Goal: Task Accomplishment & Management: Use online tool/utility

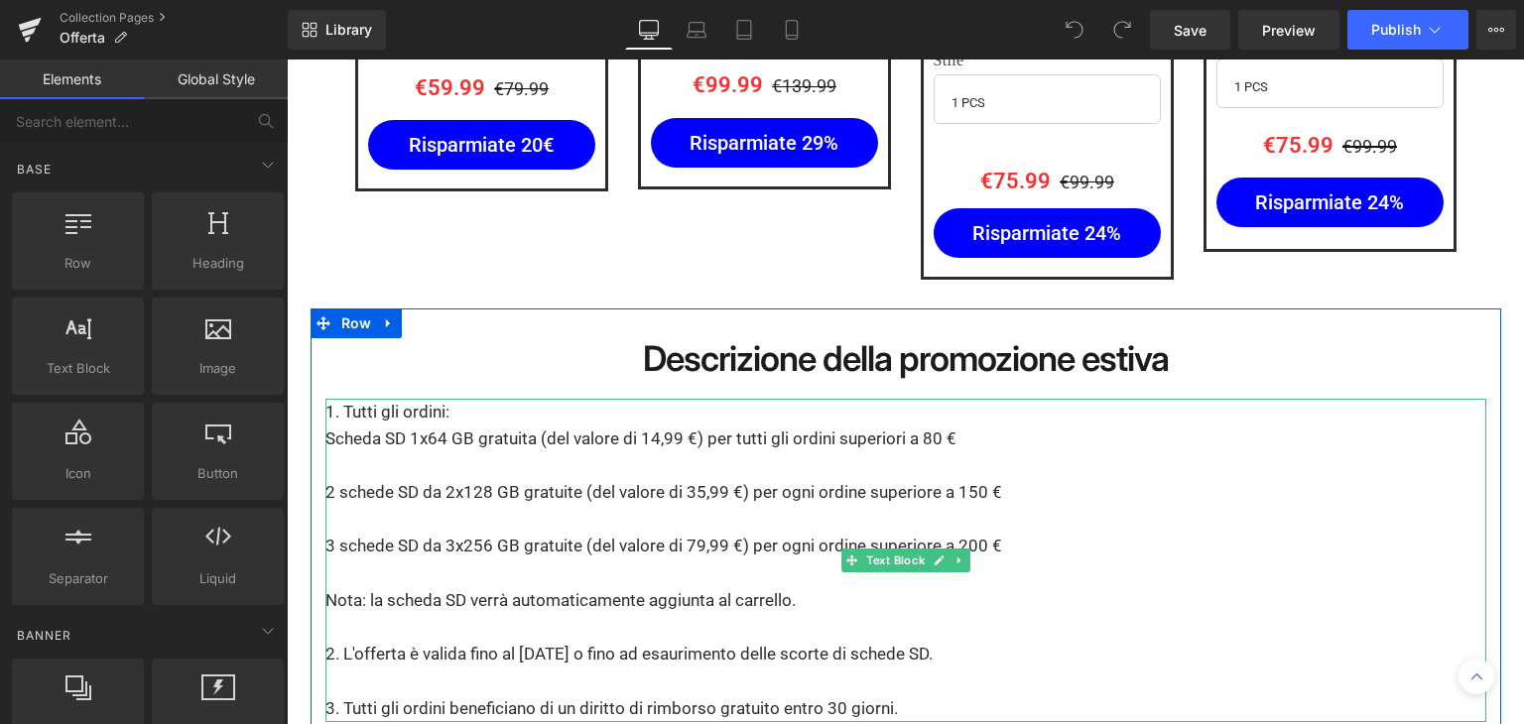
drag, startPoint x: 945, startPoint y: 383, endPoint x: 954, endPoint y: 390, distance: 12.1
click at [945, 426] on p "Scheda SD 1x64 GB gratuita (del valore di 14,99 €) per tutti gli ordini superio…" at bounding box center [905, 439] width 1161 height 27
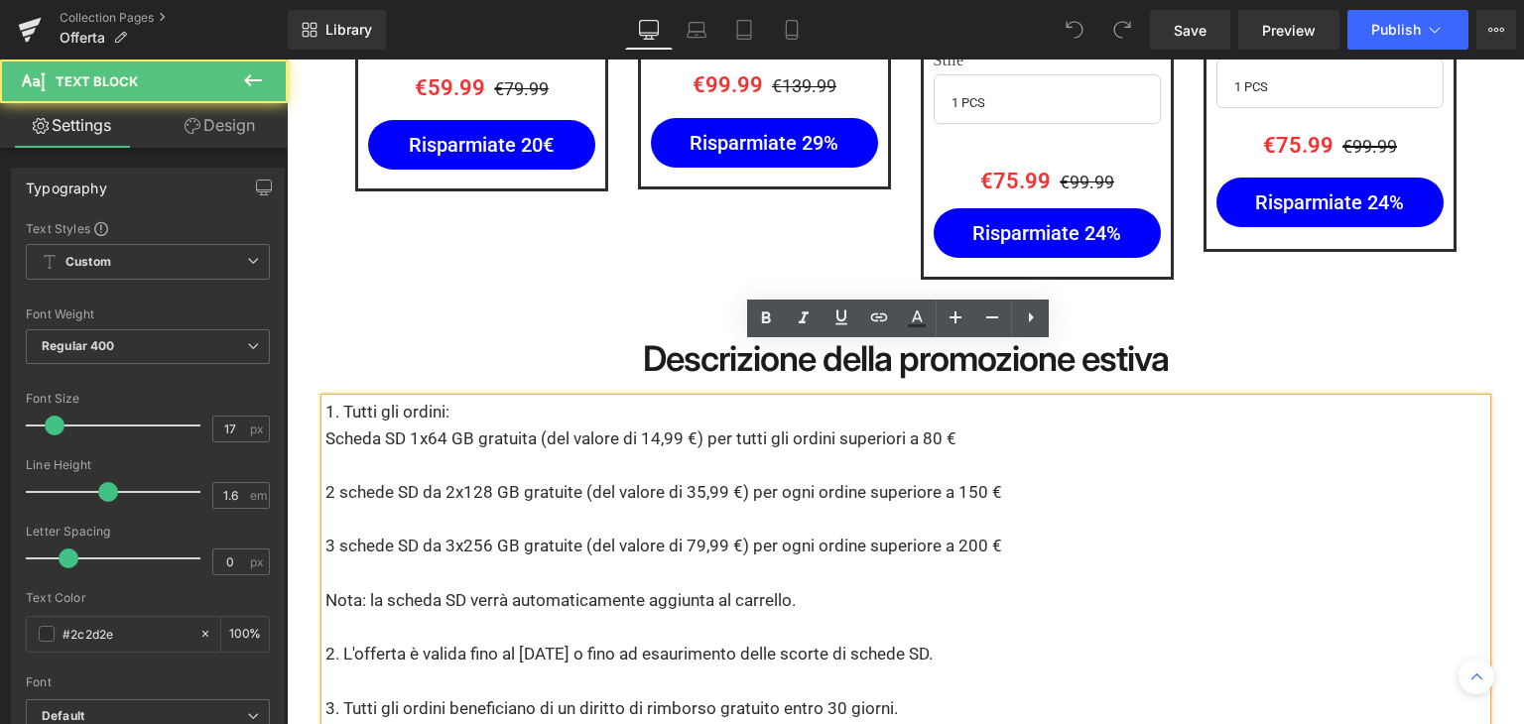
click at [946, 426] on p "Scheda SD 1x64 GB gratuita (del valore di 14,99 €) per tutti gli ordini superio…" at bounding box center [905, 439] width 1161 height 27
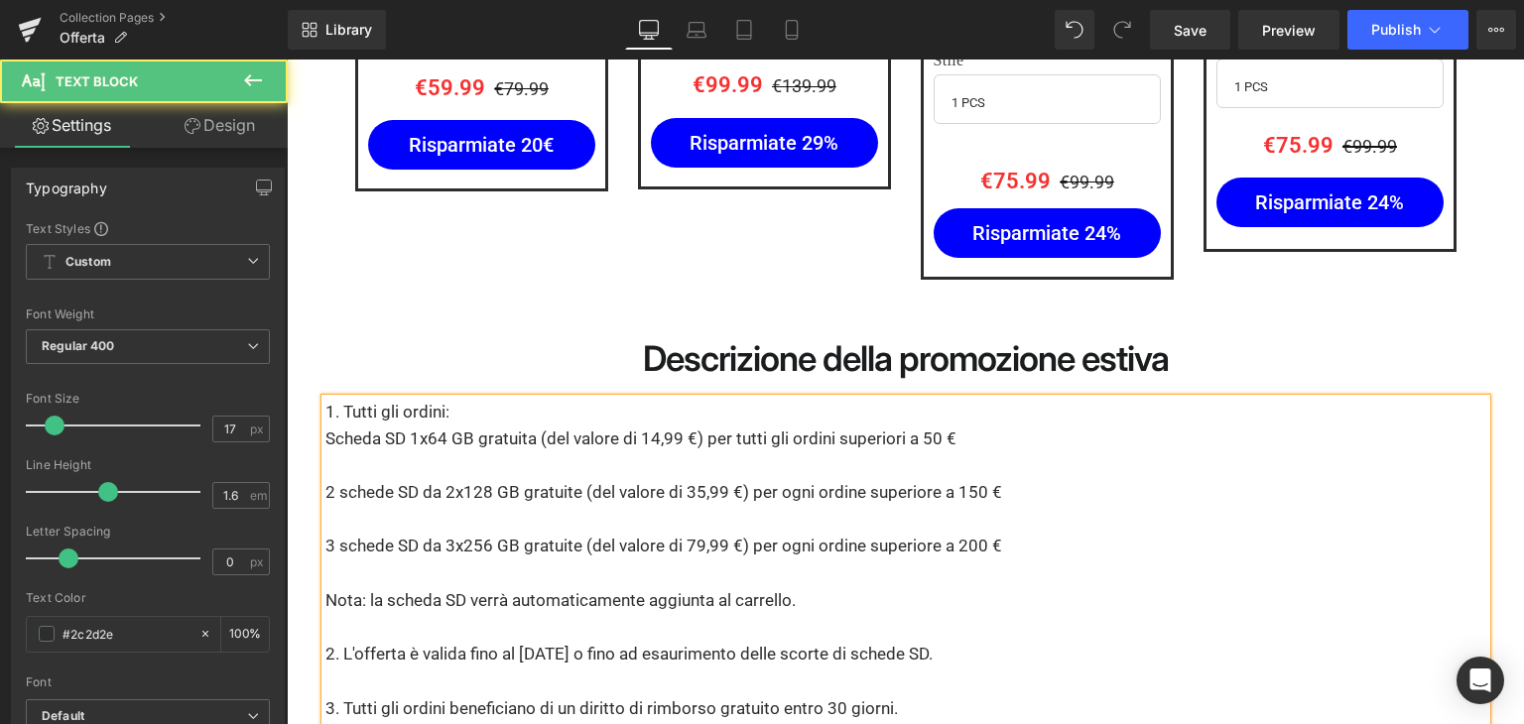
click at [984, 479] on p "2 schede SD da 2x128 GB gratuite (del valore di 35,99 €) per ogni ordine superi…" at bounding box center [905, 492] width 1161 height 27
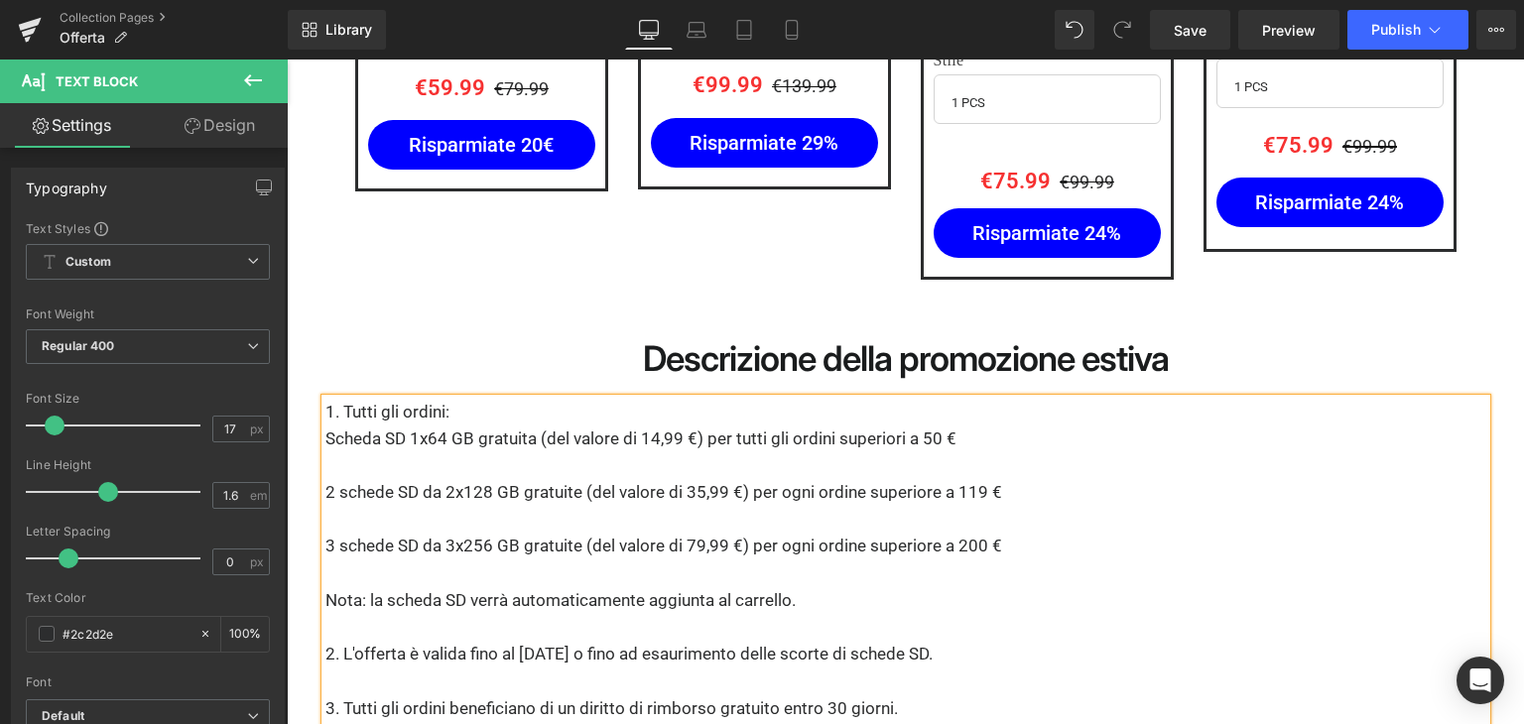
click at [986, 533] on p "3 schede SD da 3x256 GB gratuite (del valore di 79,99 €) per ogni ordine superi…" at bounding box center [905, 546] width 1161 height 27
click at [992, 533] on p "3 schede SD da 3x256 GB gratuite (del valore di 79,99 €) per ogni ordine superi…" at bounding box center [905, 546] width 1161 height 27
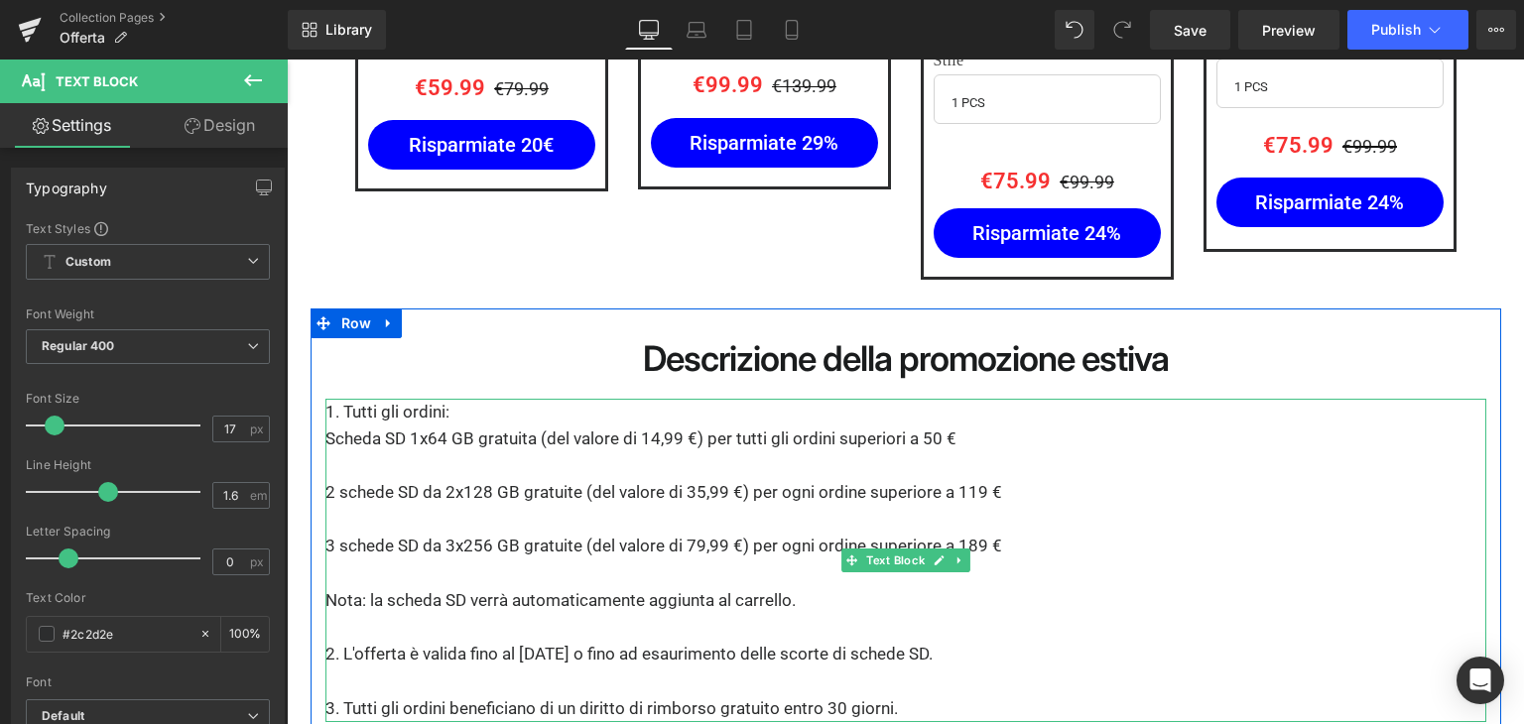
click at [332, 533] on p "3 schede SD da 3x256 GB gratuite (del valore di 79,99 €) per ogni ordine superi…" at bounding box center [905, 546] width 1161 height 27
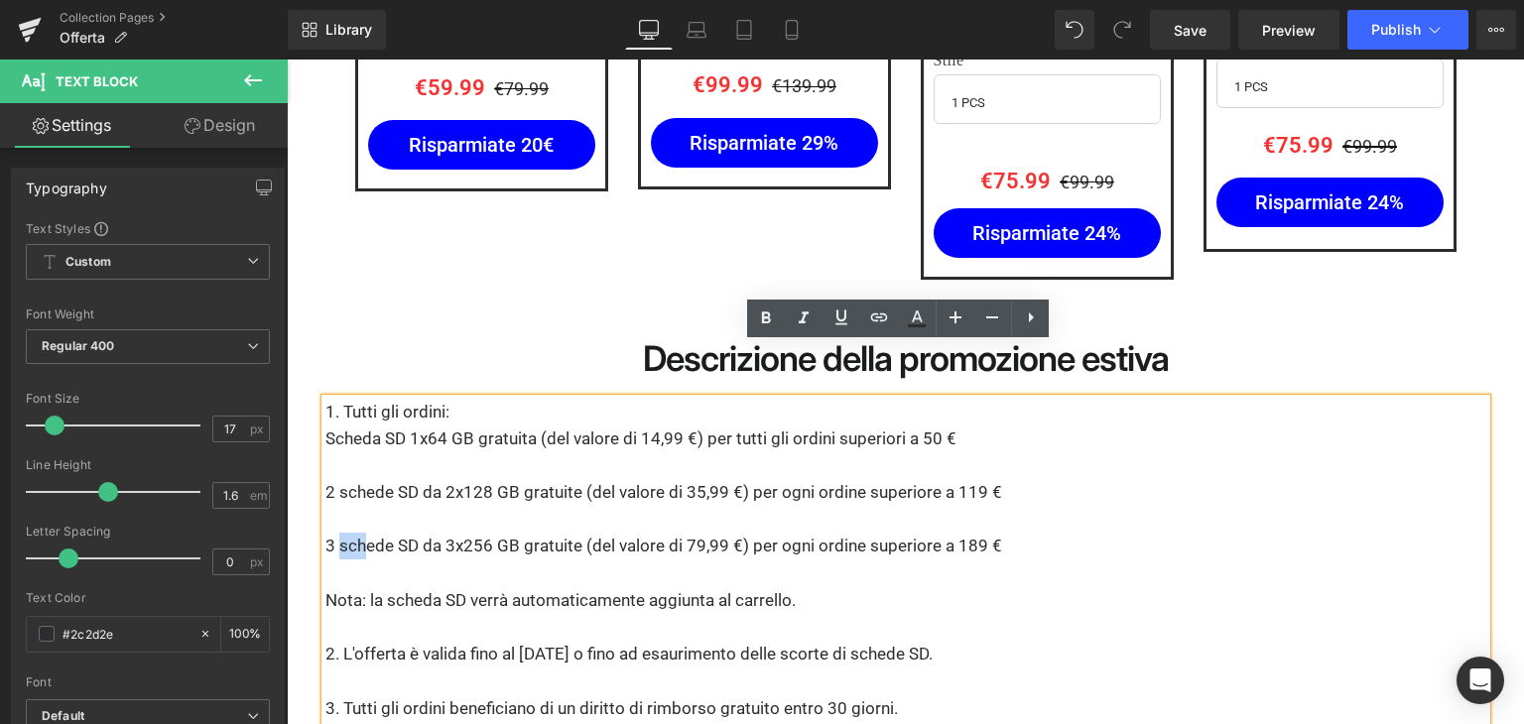
drag, startPoint x: 331, startPoint y: 497, endPoint x: 354, endPoint y: 498, distance: 22.8
click at [354, 533] on p "3 schede SD da 3x256 GB gratuite (del valore di 79,99 €) per ogni ordine superi…" at bounding box center [905, 546] width 1161 height 27
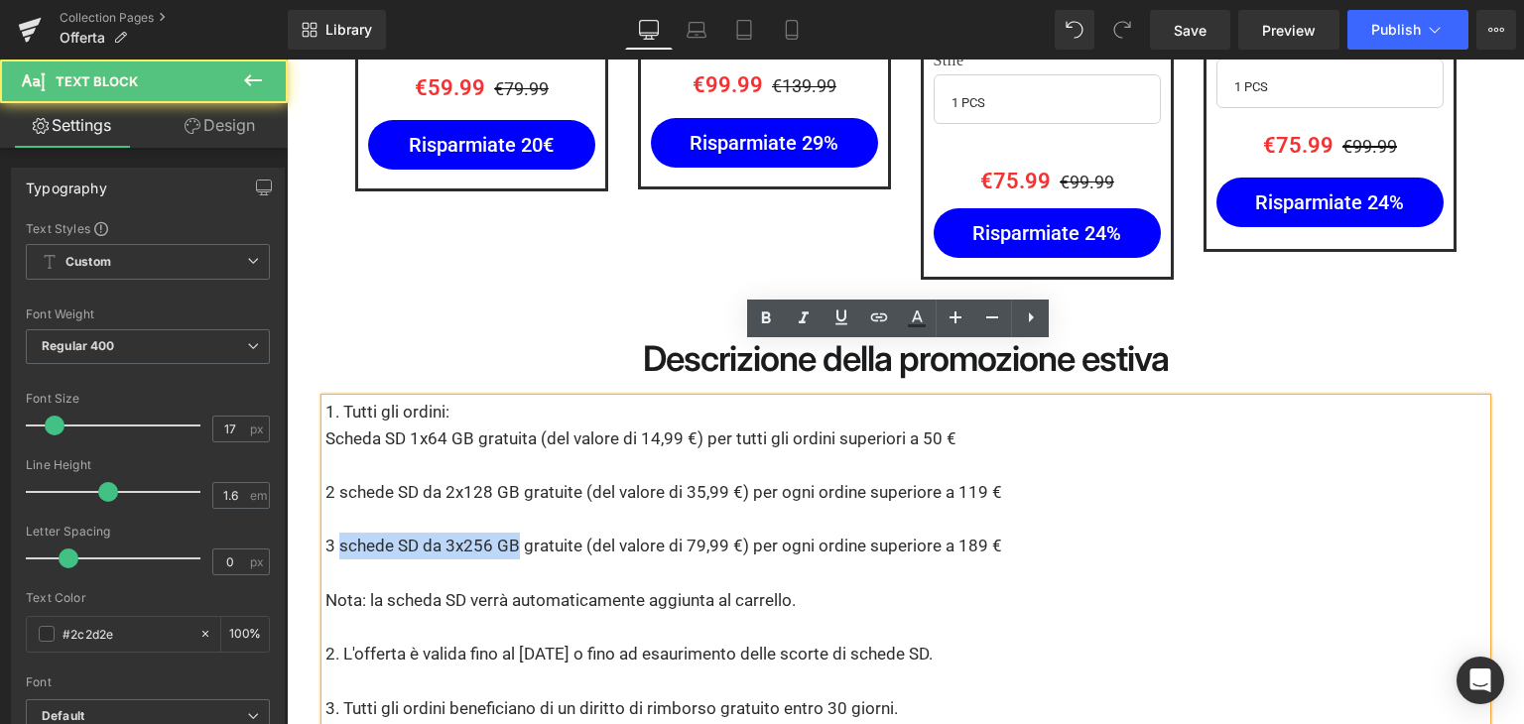
drag, startPoint x: 510, startPoint y: 493, endPoint x: 330, endPoint y: 492, distance: 179.6
click at [330, 533] on p "3 schede SD da 3x256 GB gratuite (del valore di 79,99 €) per ogni ordine superi…" at bounding box center [905, 546] width 1161 height 27
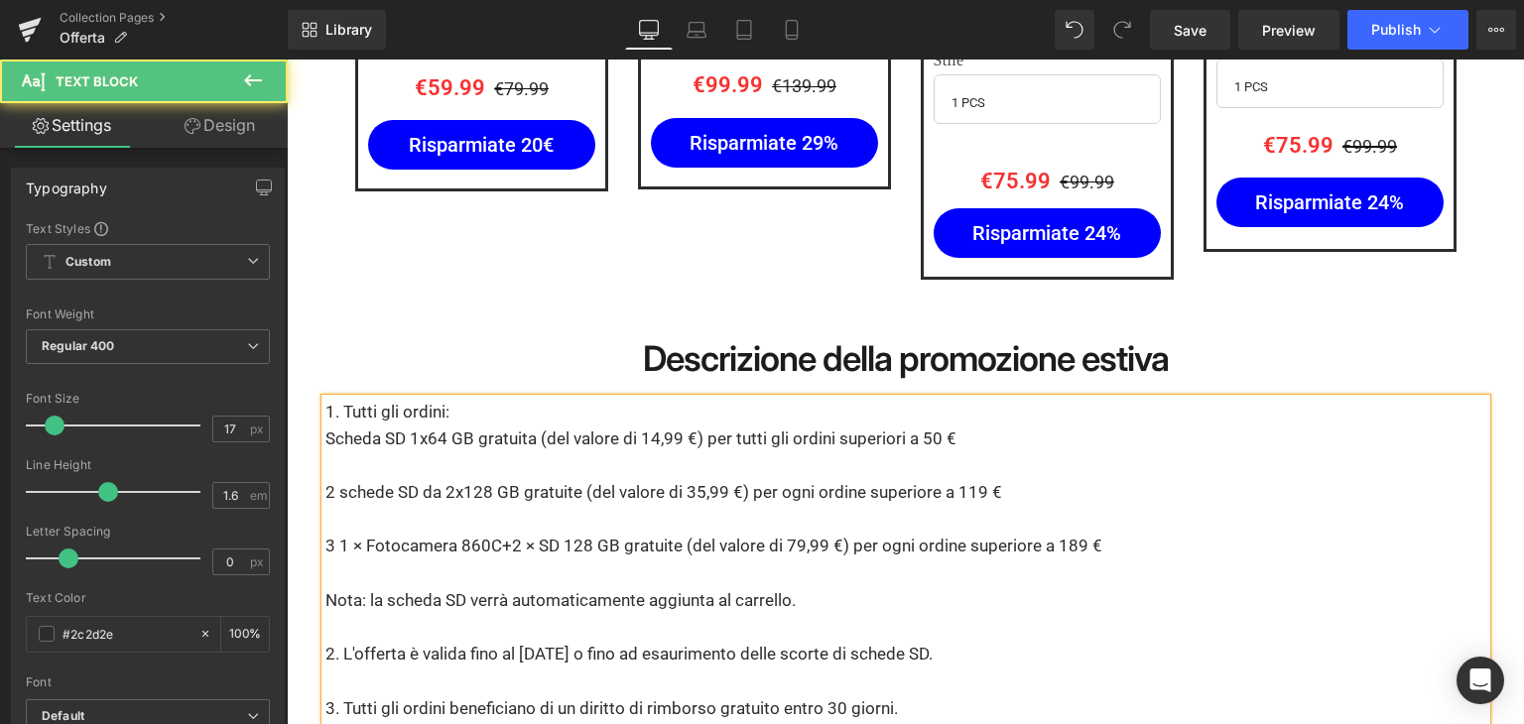
click at [333, 533] on p "3 1 × Fotocamera 860C+2 × SD 128 GB gratuite (del valore di 79,99 €) per ogni o…" at bounding box center [905, 546] width 1161 height 27
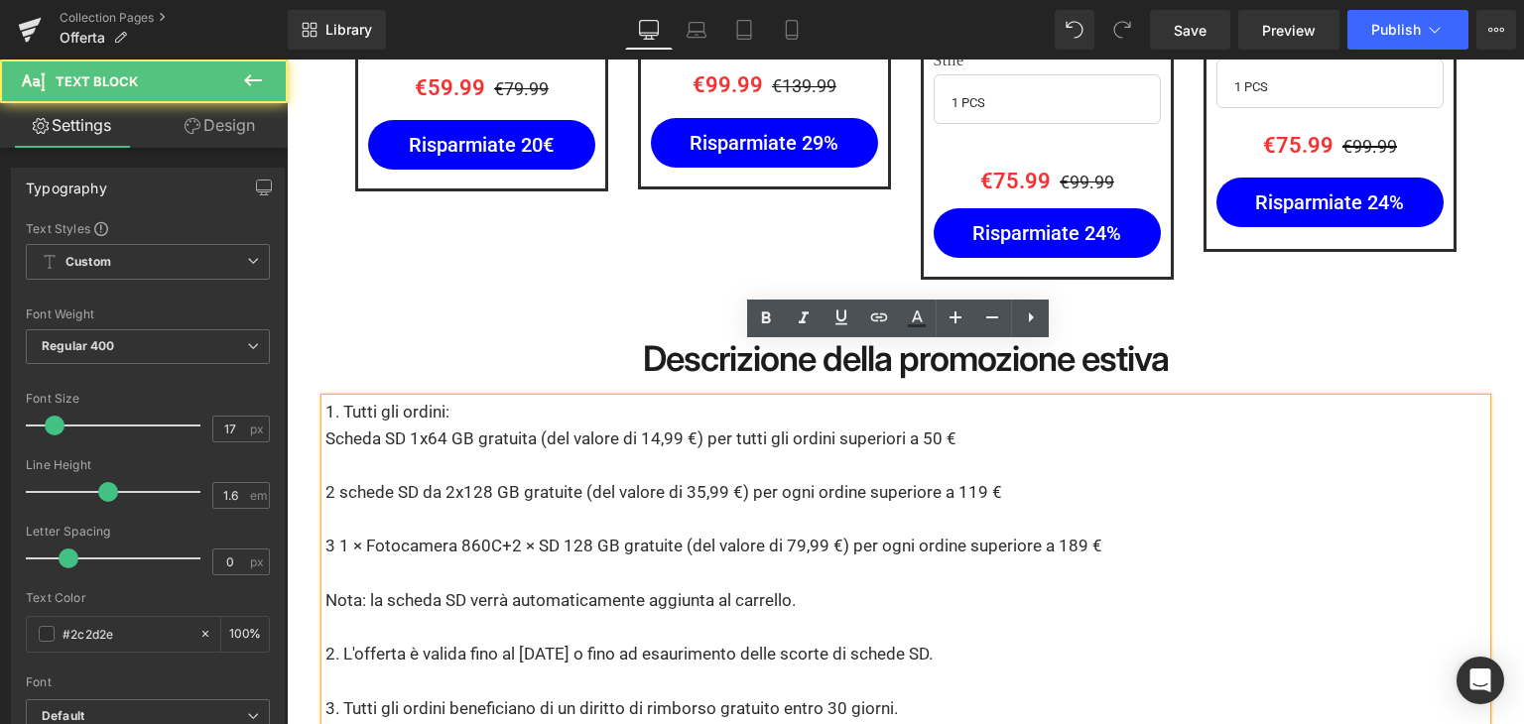
click at [333, 533] on p "3 1 × Fotocamera 860C+2 × SD 128 GB gratuite (del valore di 79,99 €) per ogni o…" at bounding box center [905, 546] width 1161 height 27
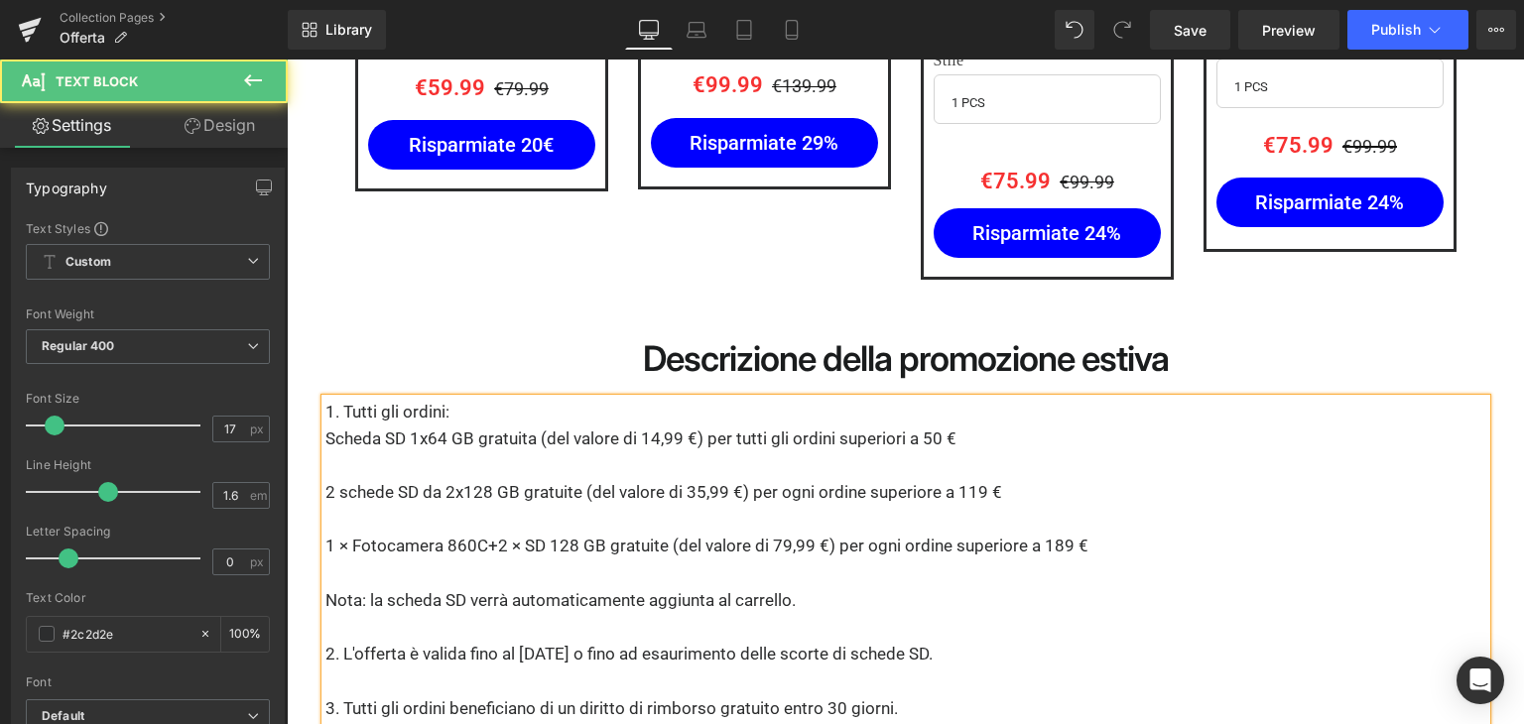
click at [548, 533] on p "1 × Fotocamera 860C+2 × SD 128 GB gratuite (del valore di 79,99 €) per ogni ord…" at bounding box center [905, 546] width 1161 height 27
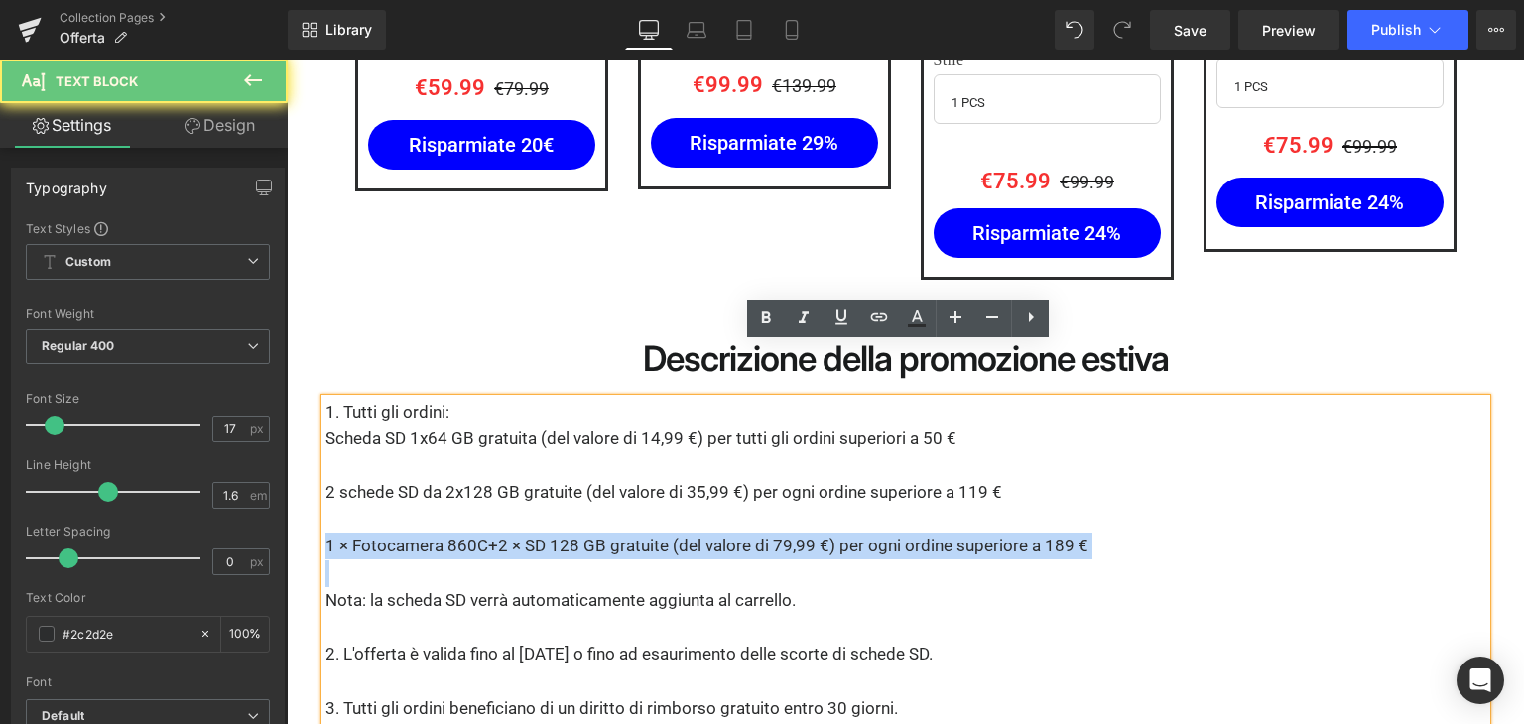
click at [548, 533] on p "1 × Fotocamera 860C+2 × SD 128 GB gratuite (del valore di 79,99 €) per ogni ord…" at bounding box center [905, 546] width 1161 height 27
copy p "1 × Fotocamera 860C+2 × SD 128 GB gratuite (del valore di 79,99 €) per ogni ord…"
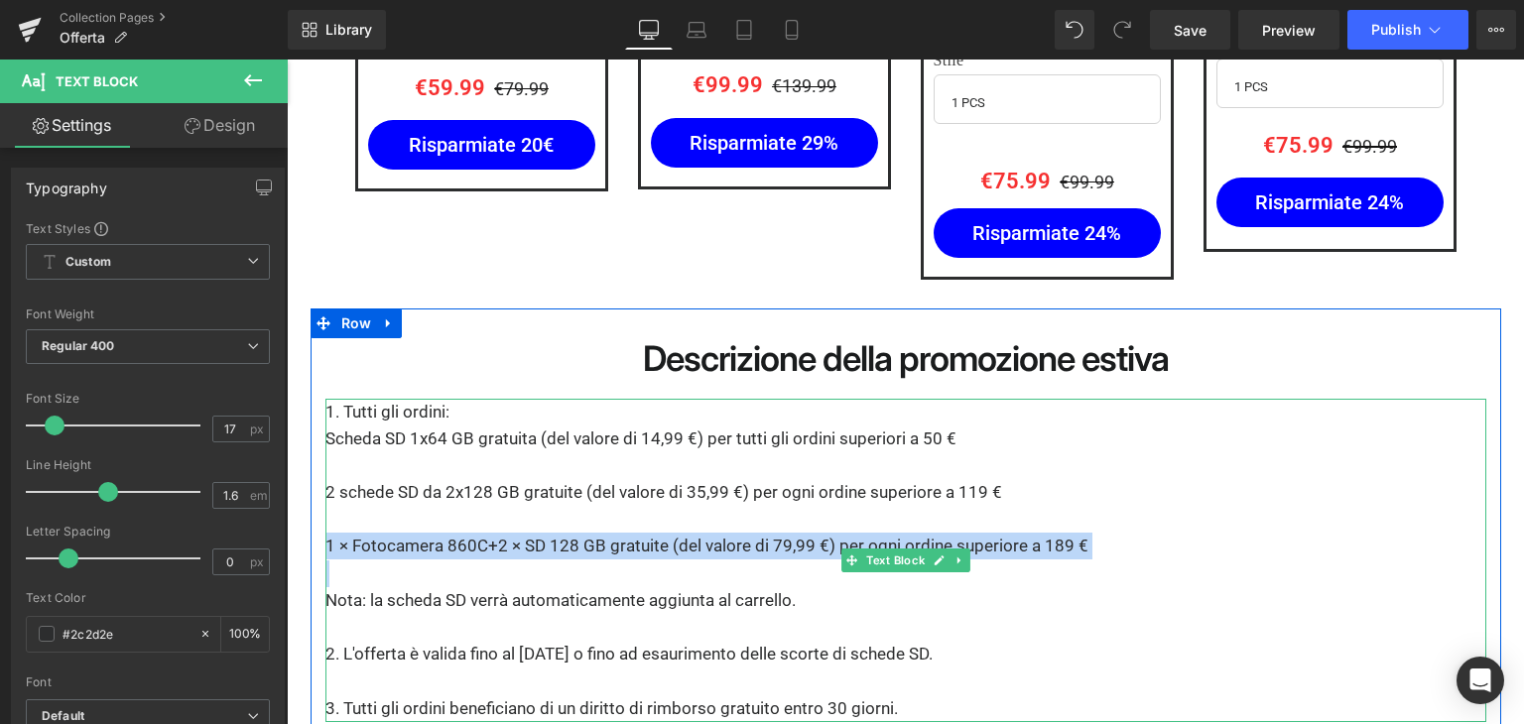
click at [740, 533] on p "1 × Fotocamera 860C+2 × SD 128 GB gratuite (del valore di 79,99 €) per ogni ord…" at bounding box center [905, 546] width 1161 height 27
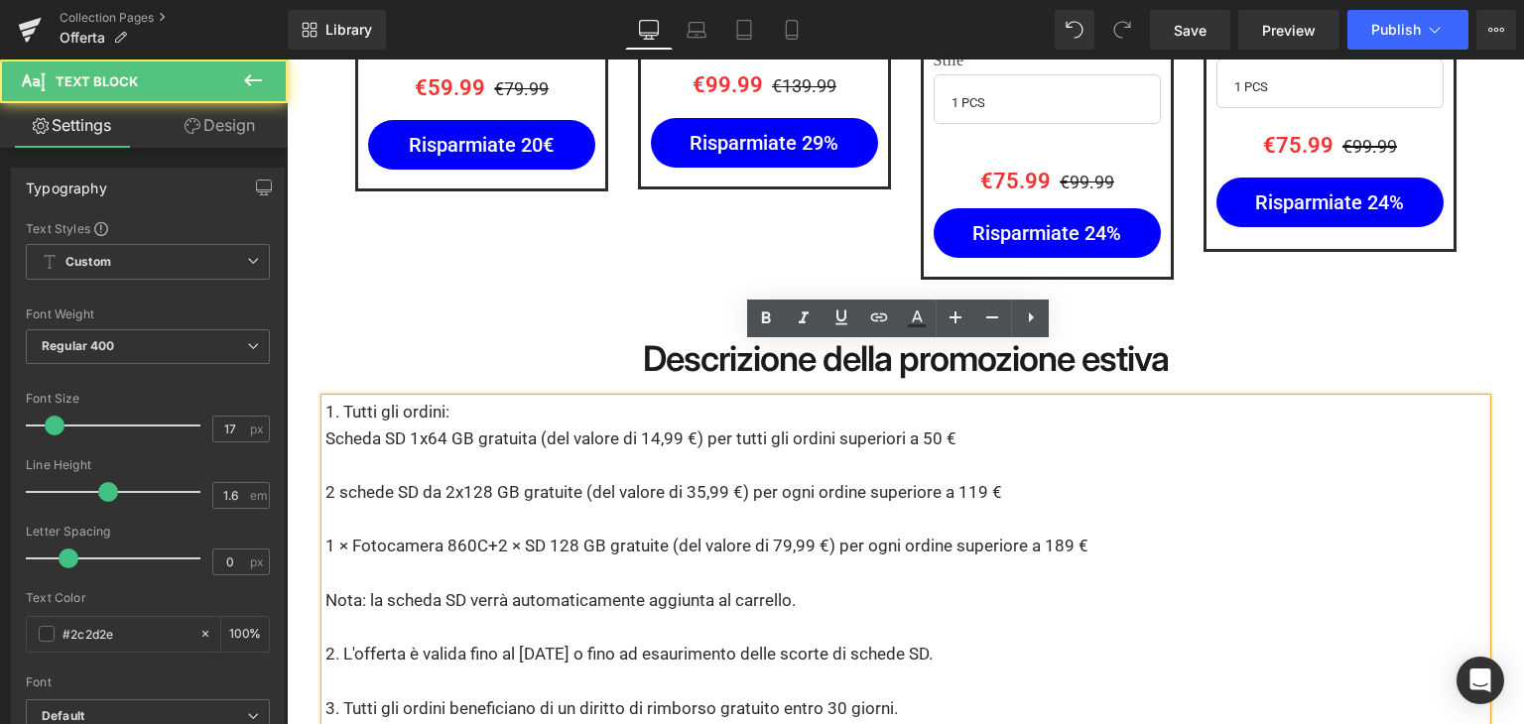
click at [822, 533] on p "1 × Fotocamera 860C+2 × SD 128 GB gratuite (del valore di 79,99 €) per ogni ord…" at bounding box center [905, 546] width 1161 height 27
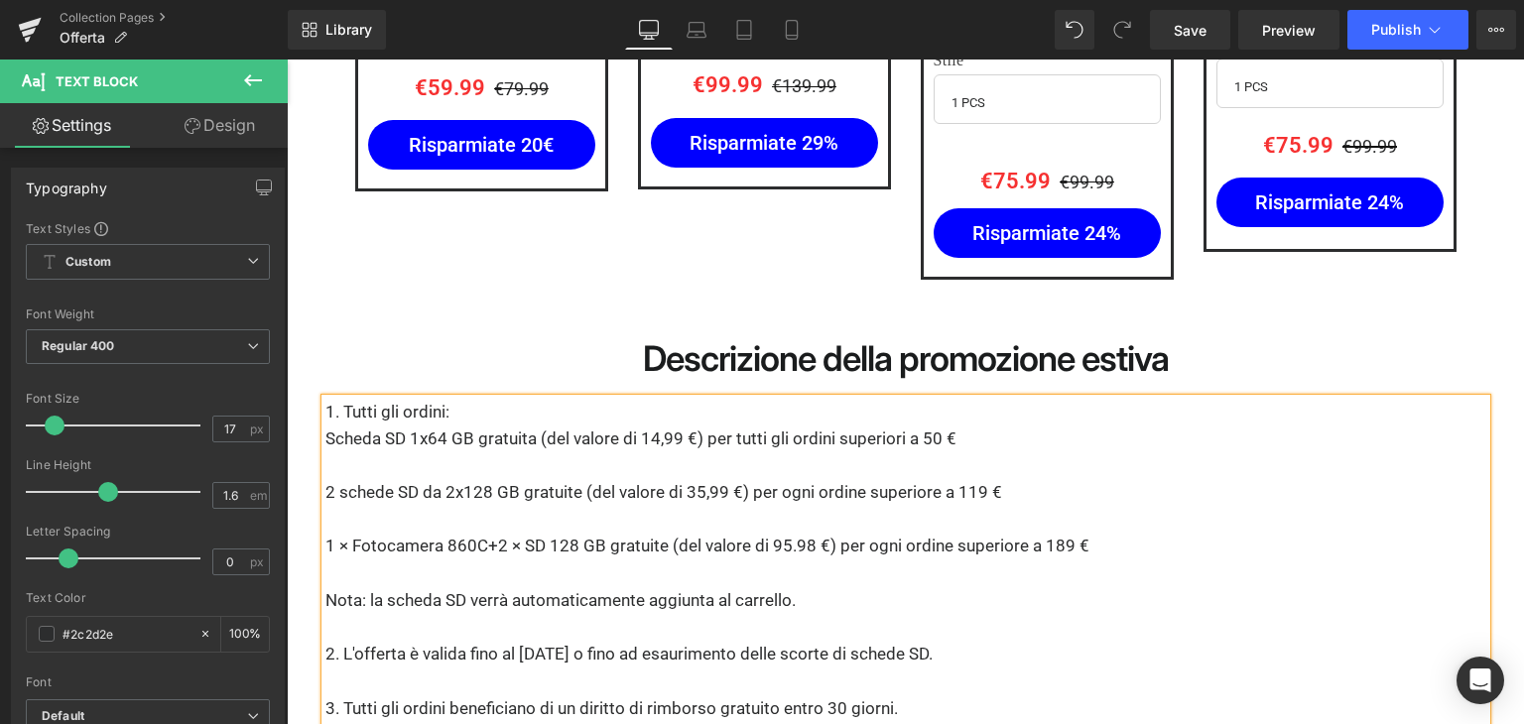
click at [714, 479] on p "2 schede SD da 2x128 GB gratuite (del valore di 35,99 €) per ogni ordine superi…" at bounding box center [905, 492] width 1161 height 27
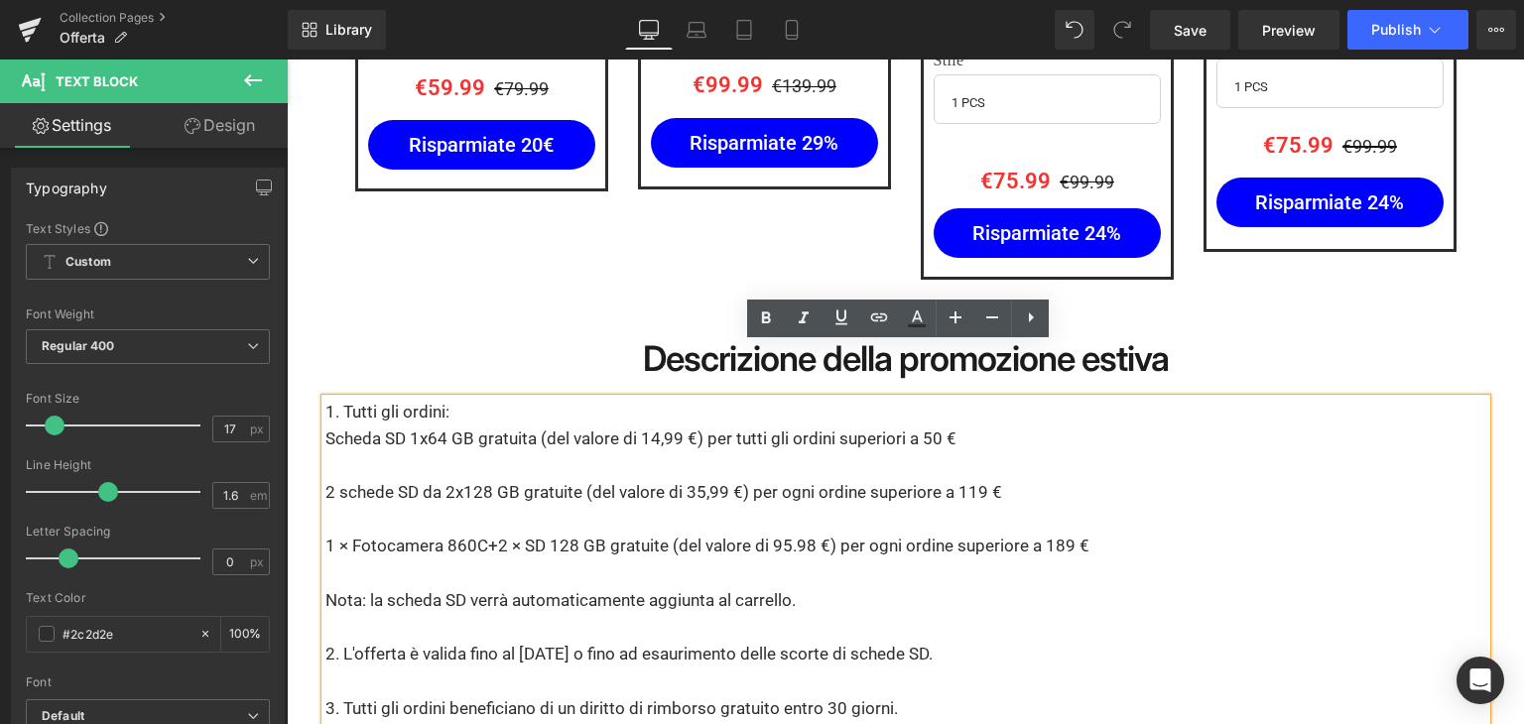
click at [376, 479] on p "2 schede SD da 2x128 GB gratuite (del valore di 35,99 €) per ogni ordine superi…" at bounding box center [905, 492] width 1161 height 27
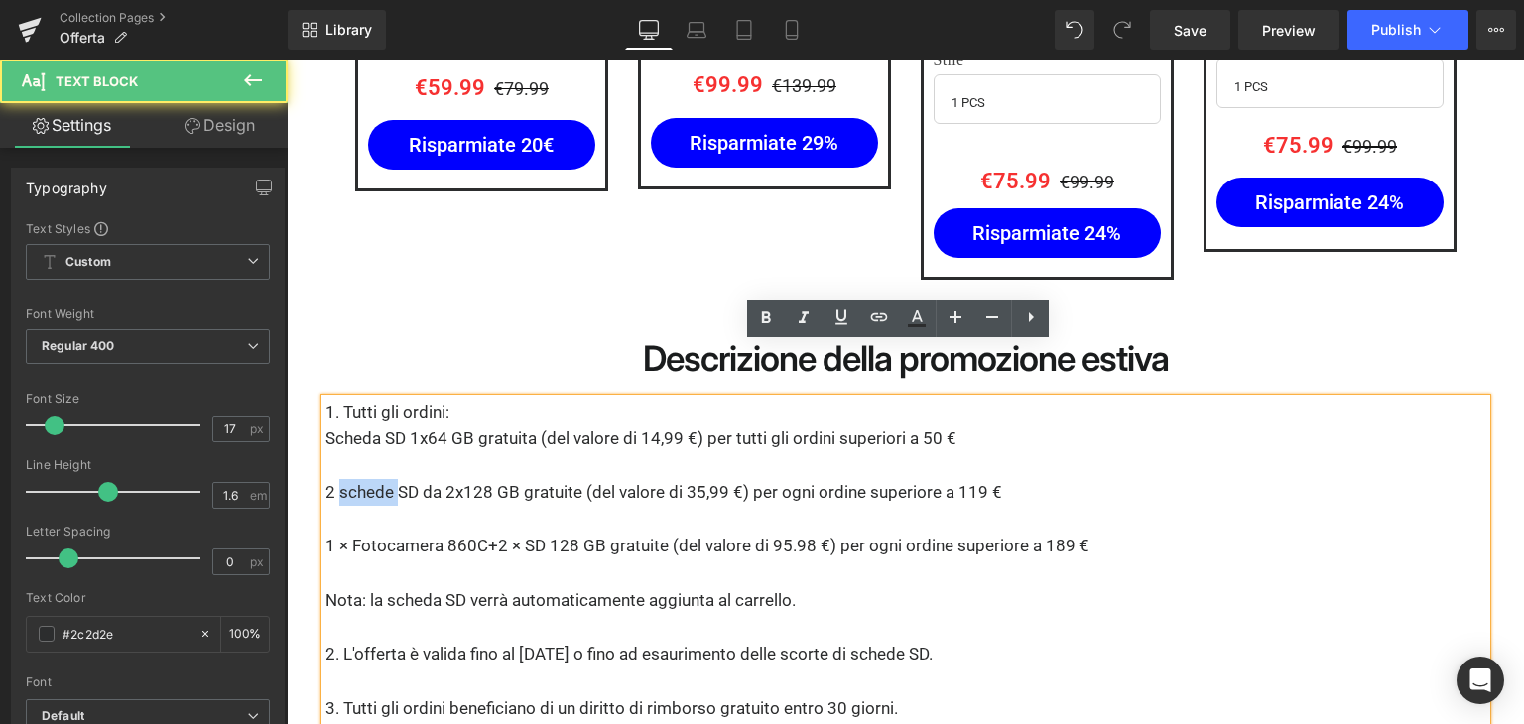
click at [376, 479] on p "2 schede SD da 2x128 GB gratuite (del valore di 35,99 €) per ogni ordine superi…" at bounding box center [905, 492] width 1161 height 27
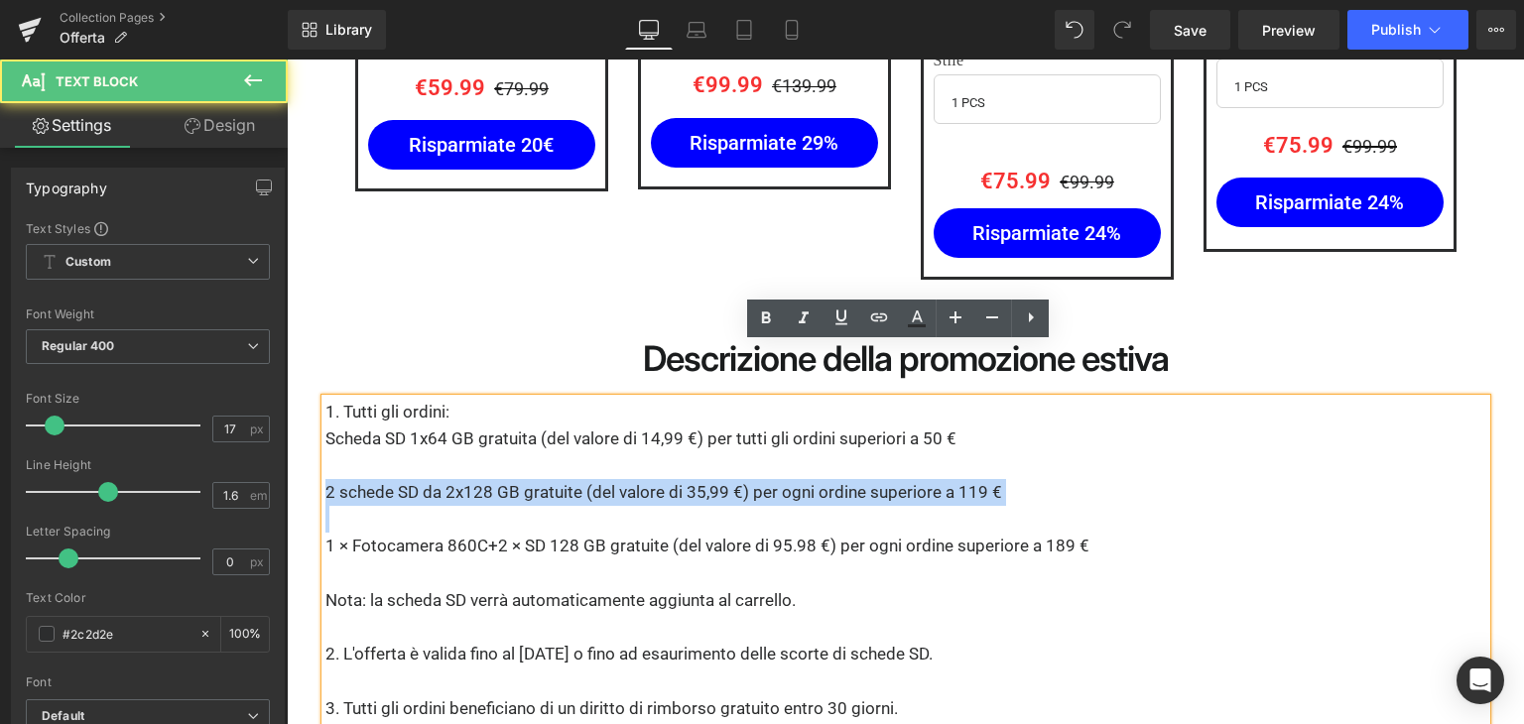
click at [376, 479] on p "2 schede SD da 2x128 GB gratuite (del valore di 35,99 €) per ogni ordine superi…" at bounding box center [905, 492] width 1161 height 27
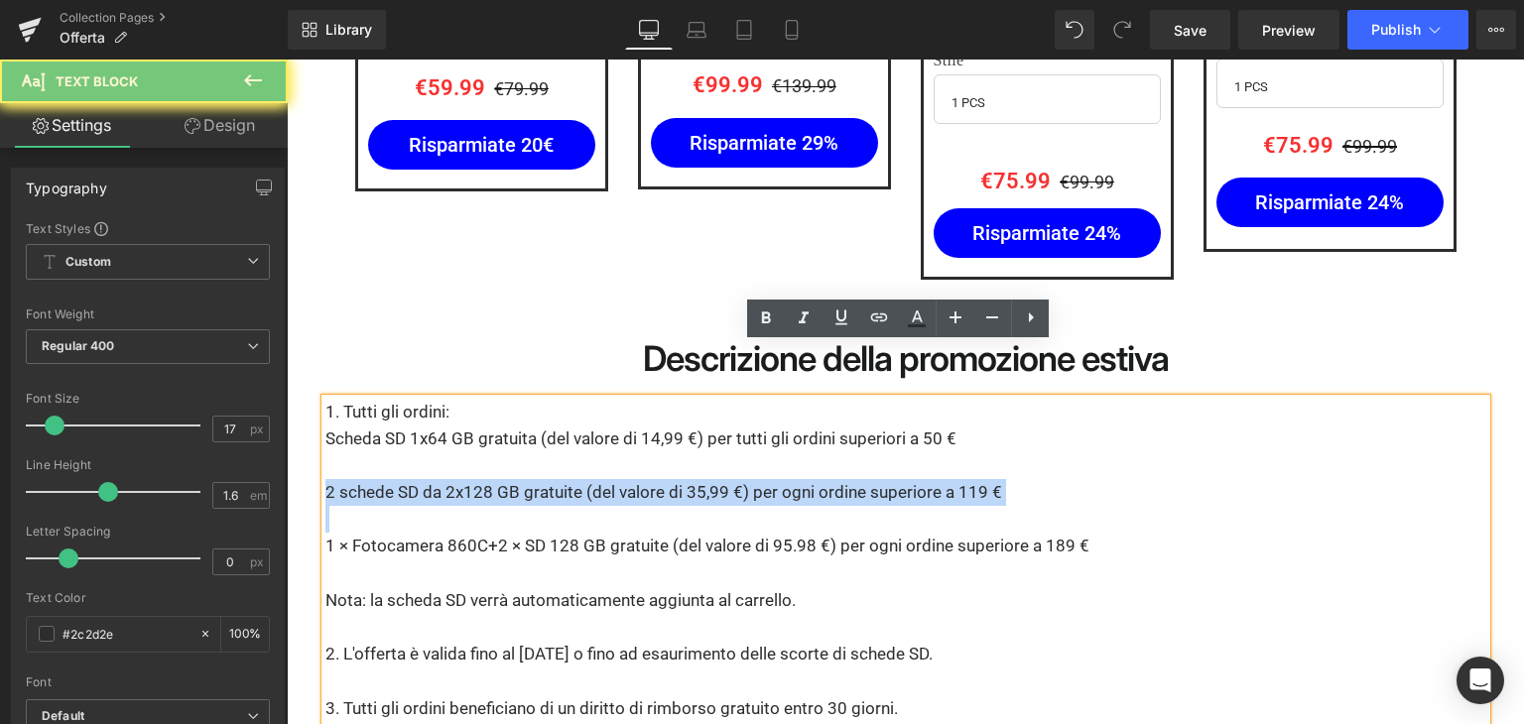
copy p "2 schede SD da 2x128 GB gratuite (del valore di 35,99 €) per ogni ordine superi…"
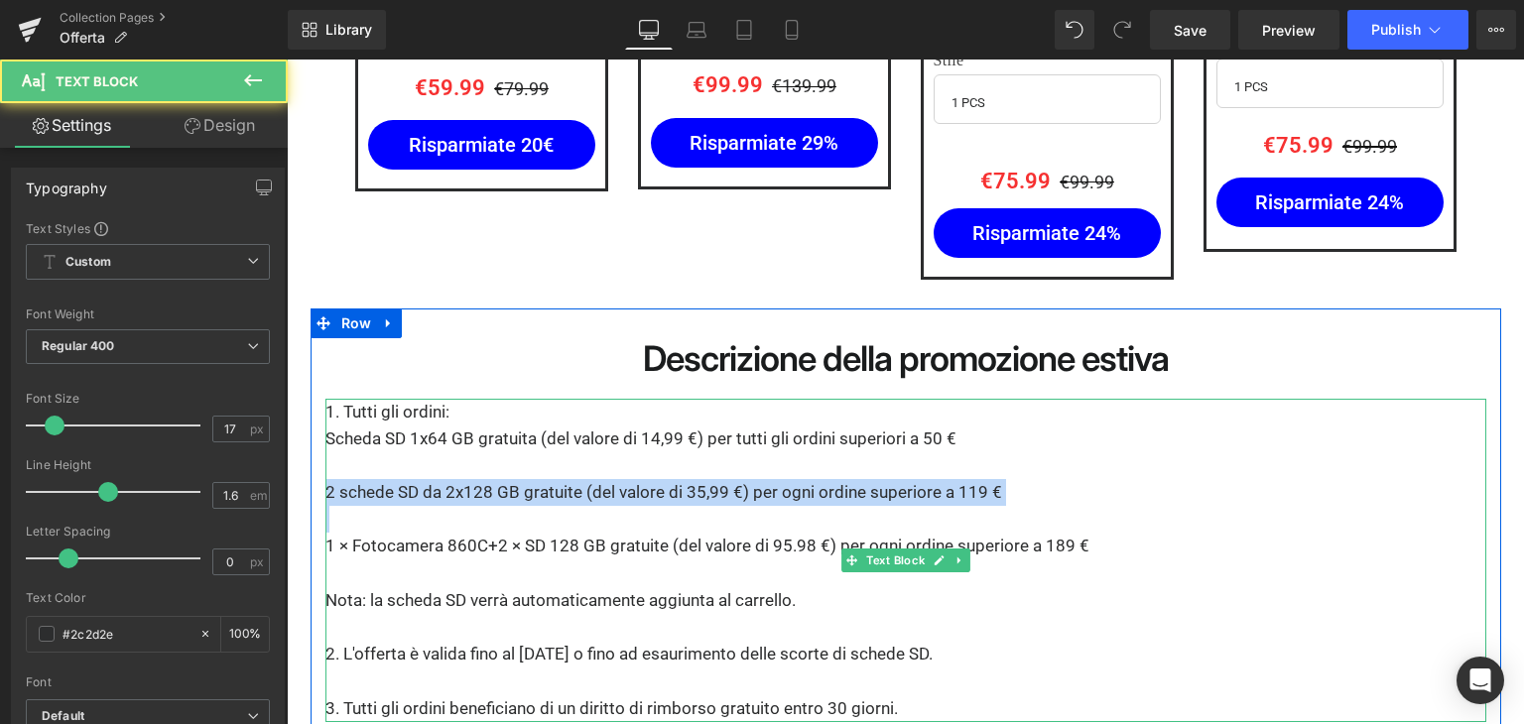
click at [330, 479] on p "2 schede SD da 2x128 GB gratuite (del valore di 35,99 €) per ogni ordine superi…" at bounding box center [905, 492] width 1161 height 27
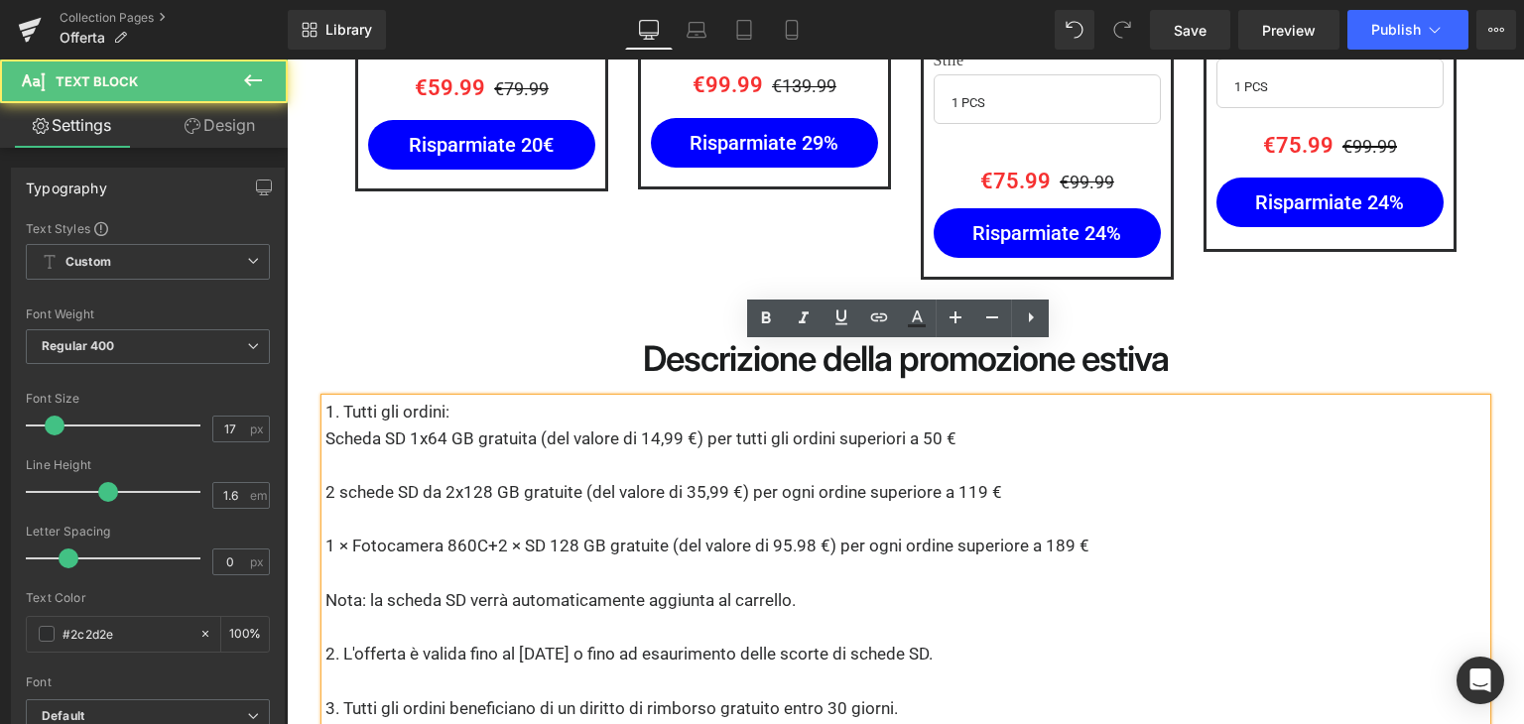
click at [334, 479] on p "2 schede SD da 2x128 GB gratuite (del valore di 35,99 €) per ogni ordine superi…" at bounding box center [905, 492] width 1161 height 27
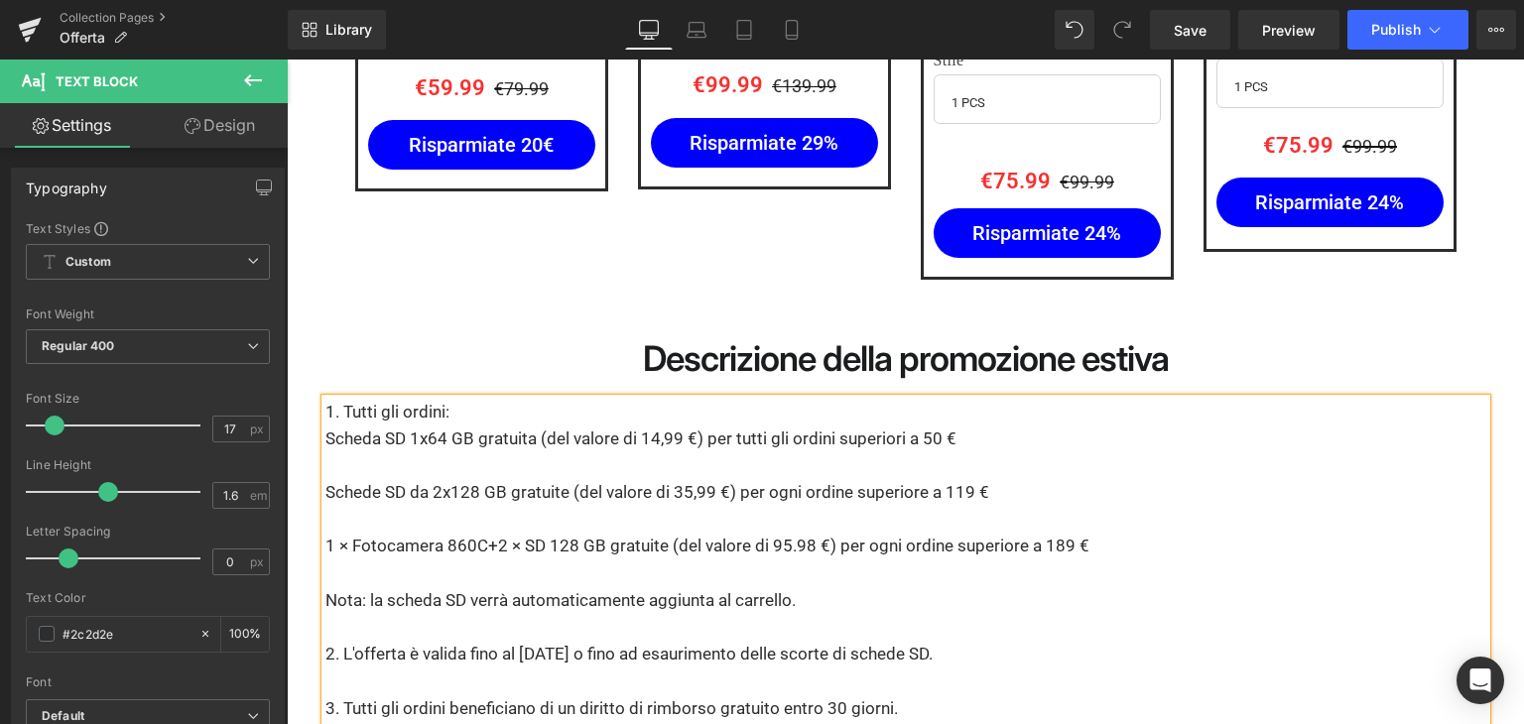
click at [409, 479] on p "Schede SD da 2x128 GB gratuite (del valore di 35,99 €) per ogni ordine superior…" at bounding box center [905, 492] width 1161 height 27
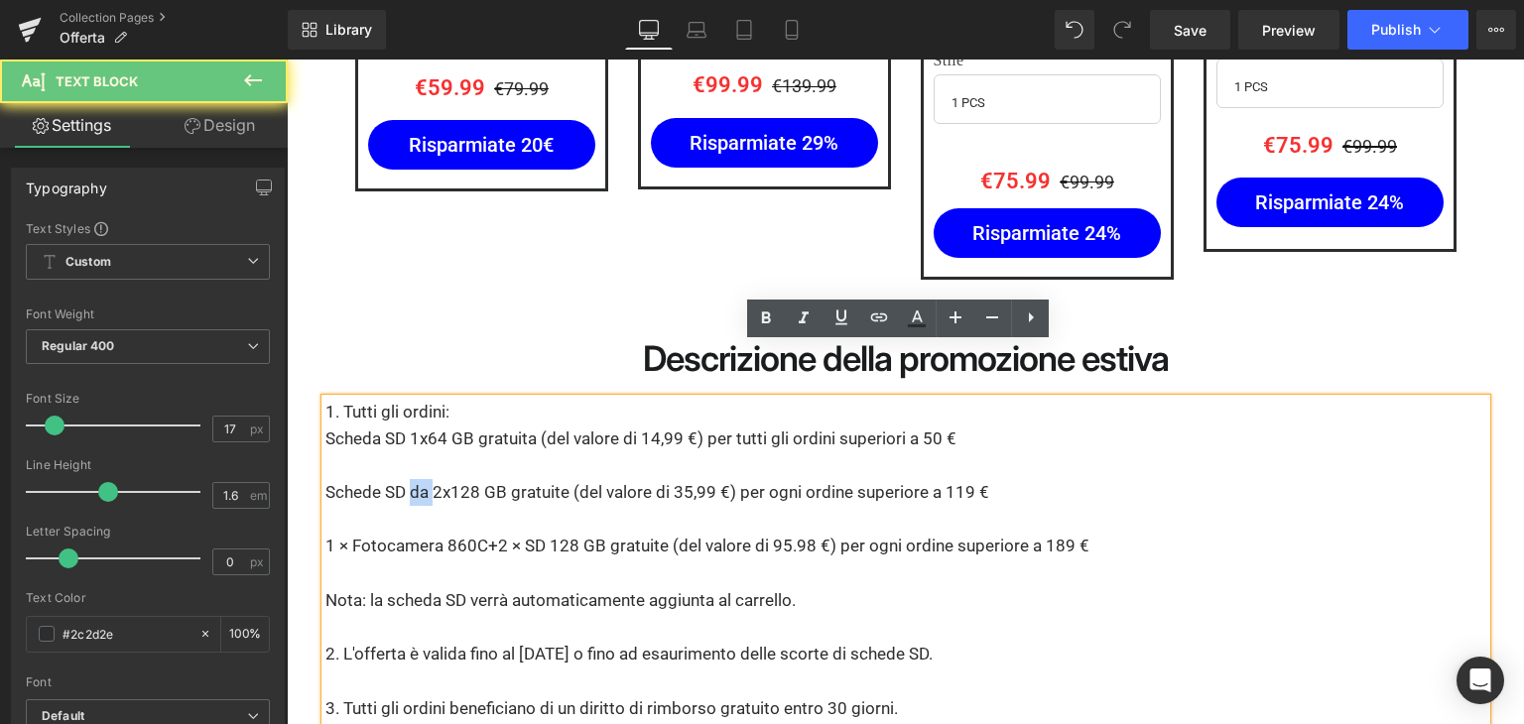
click at [409, 479] on p "Schede SD da 2x128 GB gratuite (del valore di 35,99 €) per ogni ordine superior…" at bounding box center [905, 492] width 1161 height 27
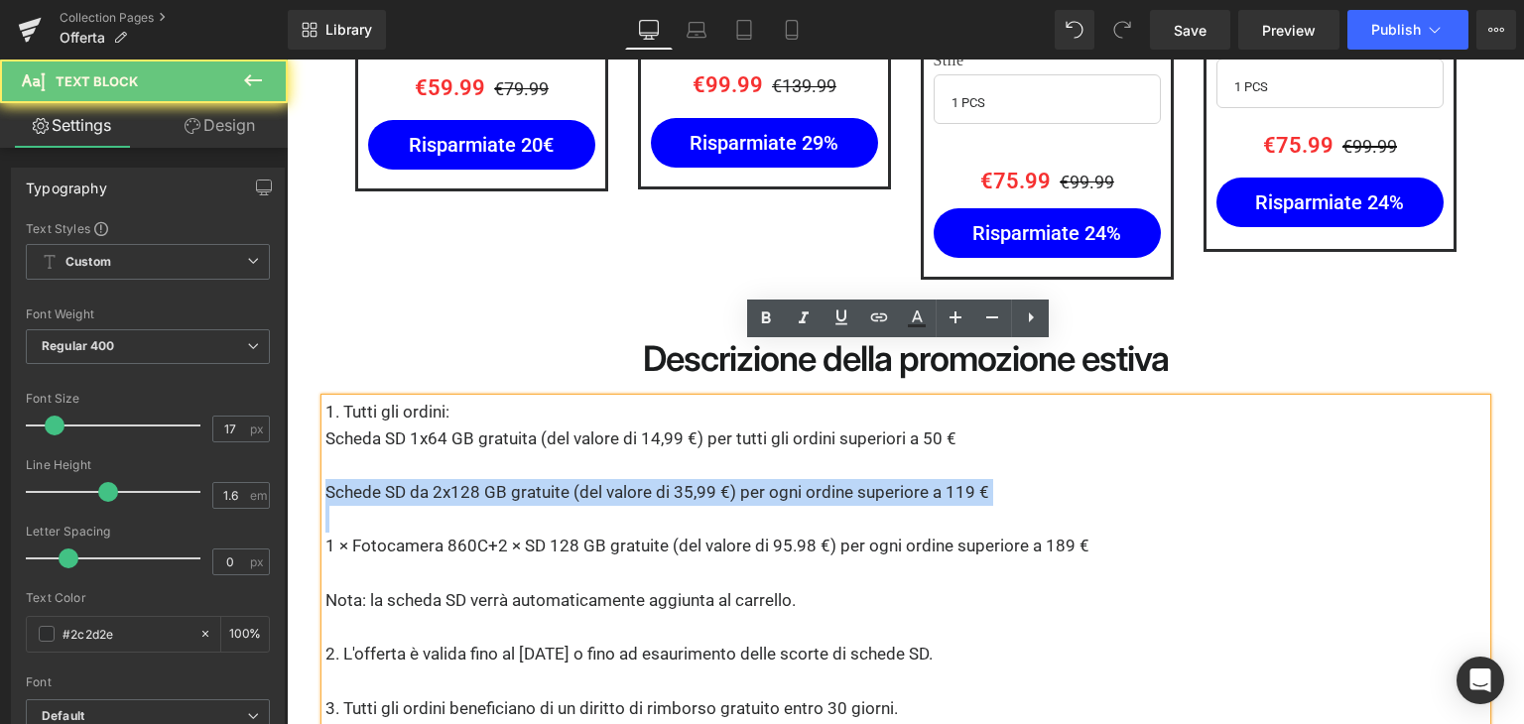
click at [409, 479] on p "Schede SD da 2x128 GB gratuite (del valore di 35,99 €) per ogni ordine superior…" at bounding box center [905, 492] width 1161 height 27
copy p "Schede SD da 2x128 GB gratuite (del valore di 35,99 €) per ogni ordine superior…"
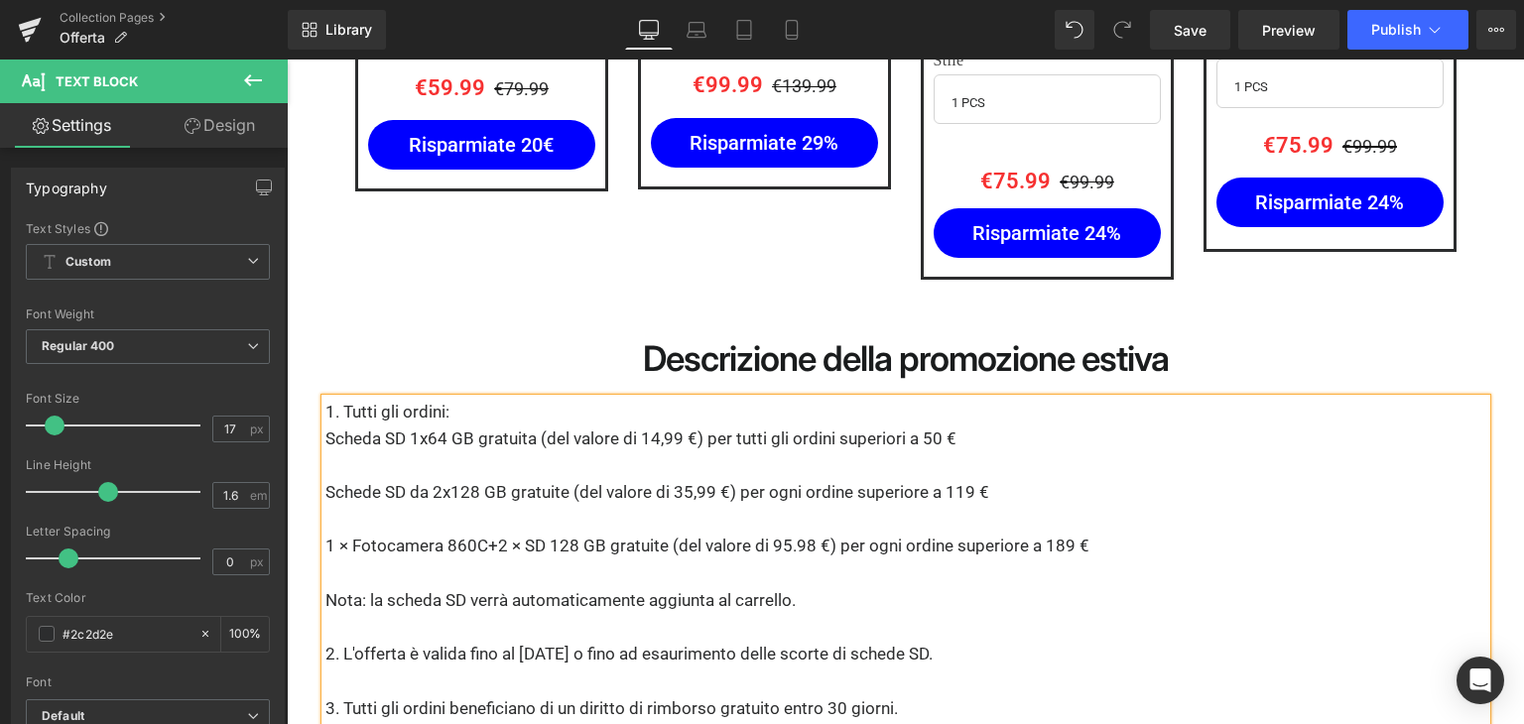
click at [537, 641] on p "2. L'offerta è valida fino al [DATE] o fino ad esaurimento delle scorte di sche…" at bounding box center [905, 654] width 1161 height 27
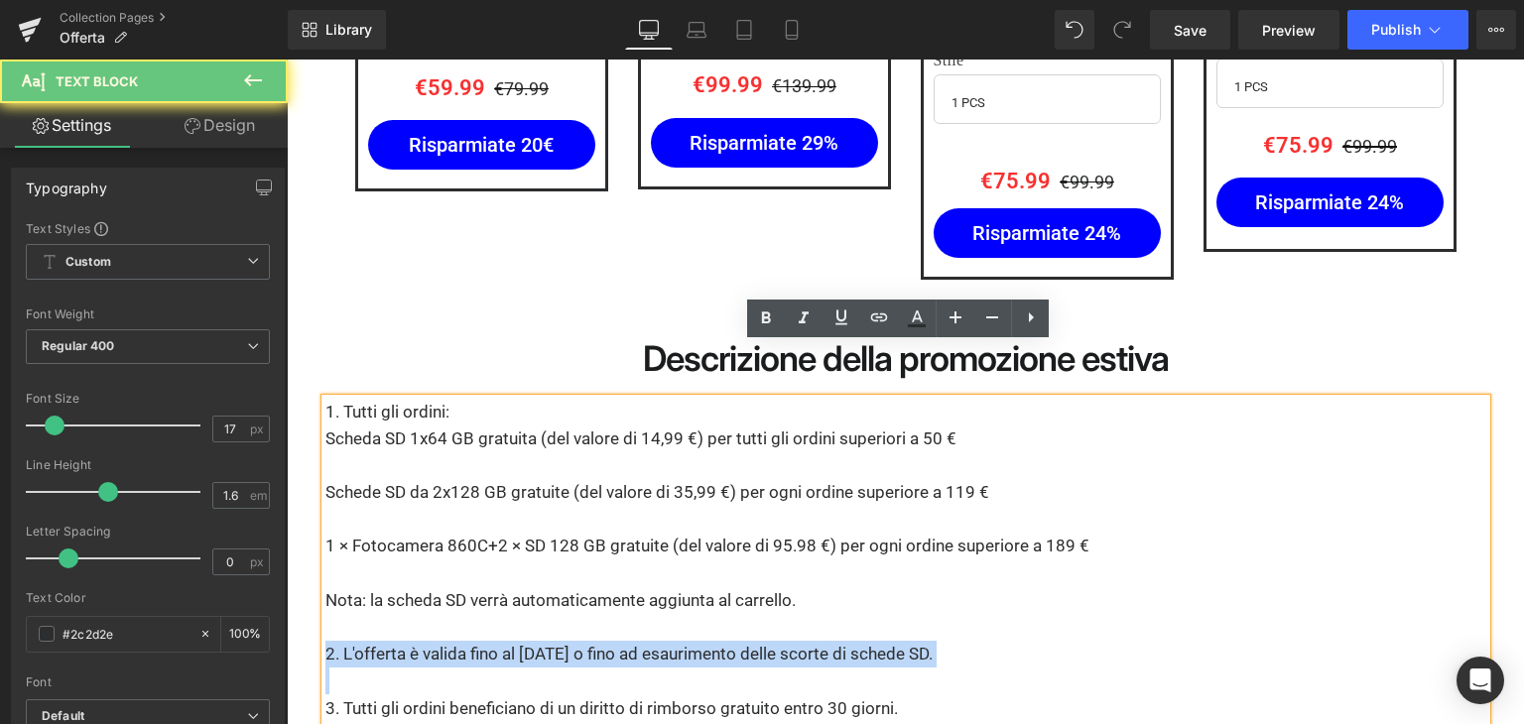
click at [537, 641] on p "2. L'offerta è valida fino al [DATE] o fino ad esaurimento delle scorte di sche…" at bounding box center [905, 654] width 1161 height 27
click at [539, 641] on p "2. L'offerta è valida fino al [DATE] o fino ad esaurimento delle scorte di sche…" at bounding box center [905, 654] width 1161 height 27
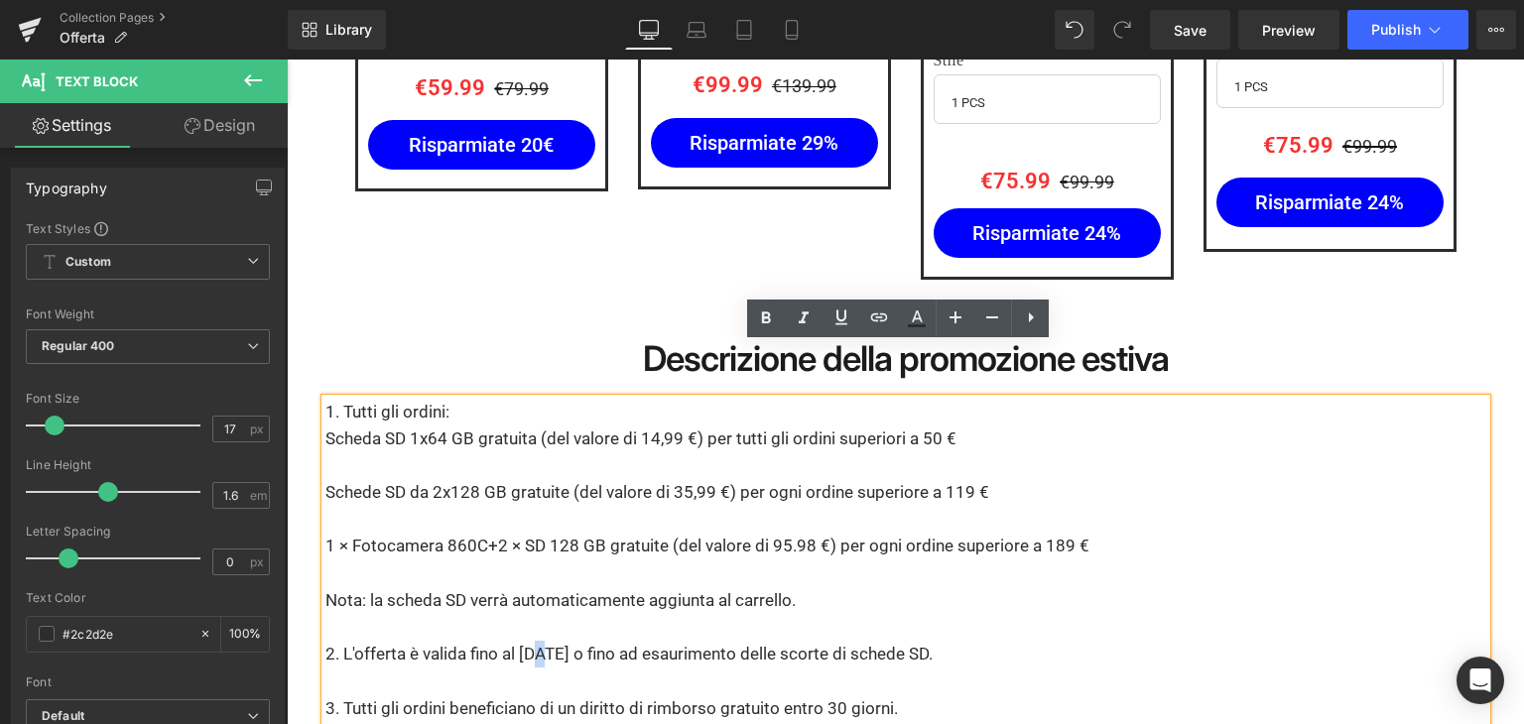
click at [540, 641] on p "2. L'offerta è valida fino al [DATE] o fino ad esaurimento delle scorte di sche…" at bounding box center [905, 654] width 1161 height 27
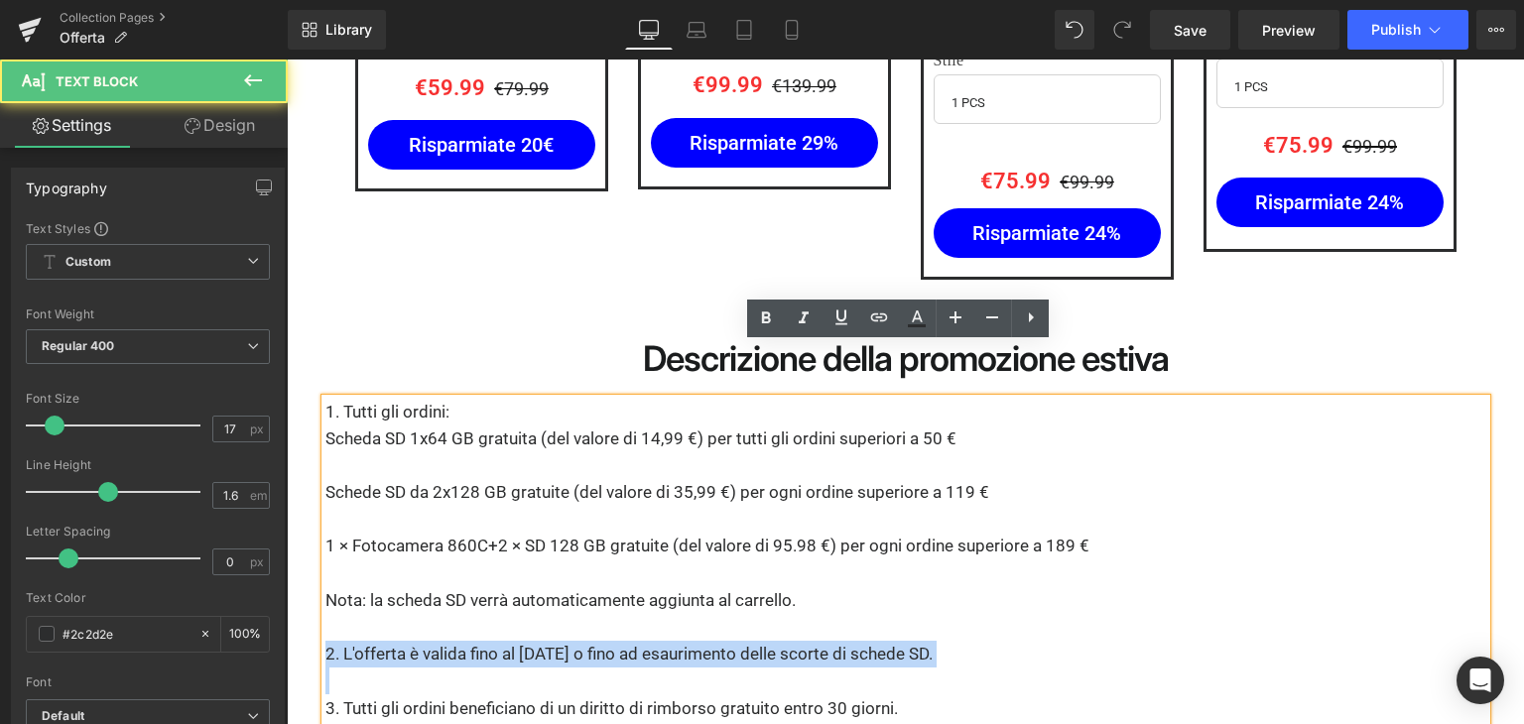
click at [540, 641] on p "2. L'offerta è valida fino al [DATE] o fino ad esaurimento delle scorte di sche…" at bounding box center [905, 654] width 1161 height 27
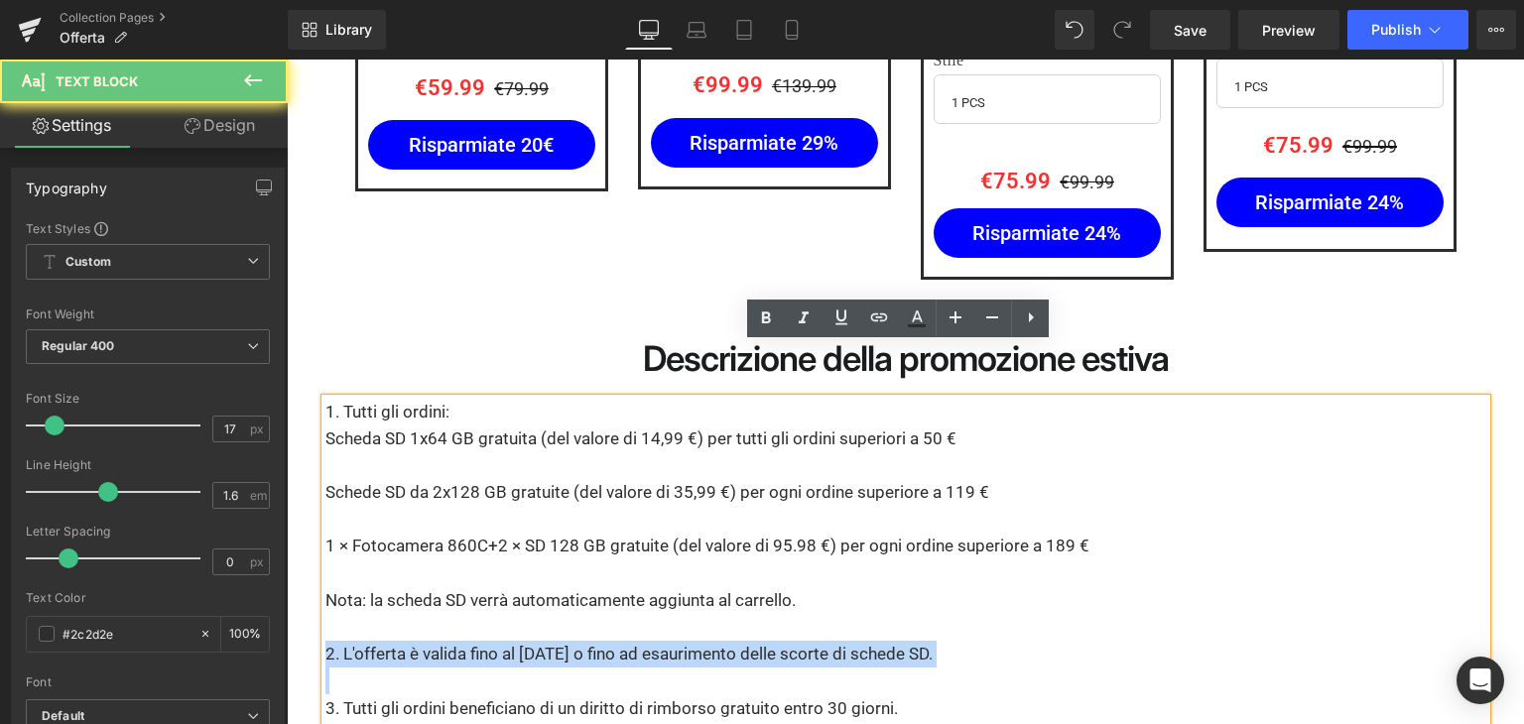
copy p "2. L'offerta è valida fino al [DATE] o fino ad esaurimento delle scorte di sche…"
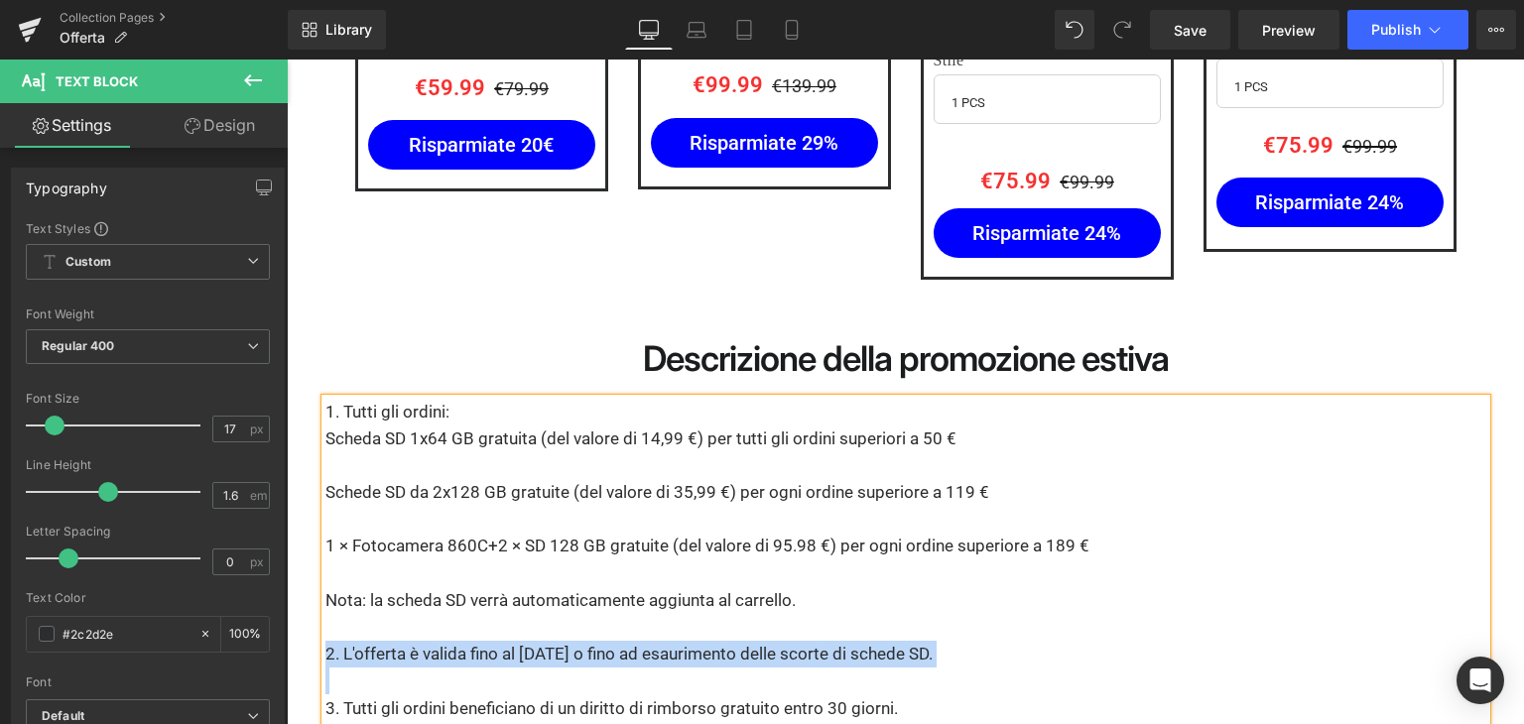
click at [395, 641] on p "2. L'offerta è valida fino al [DATE] o fino ad esaurimento delle scorte di sche…" at bounding box center [905, 654] width 1161 height 27
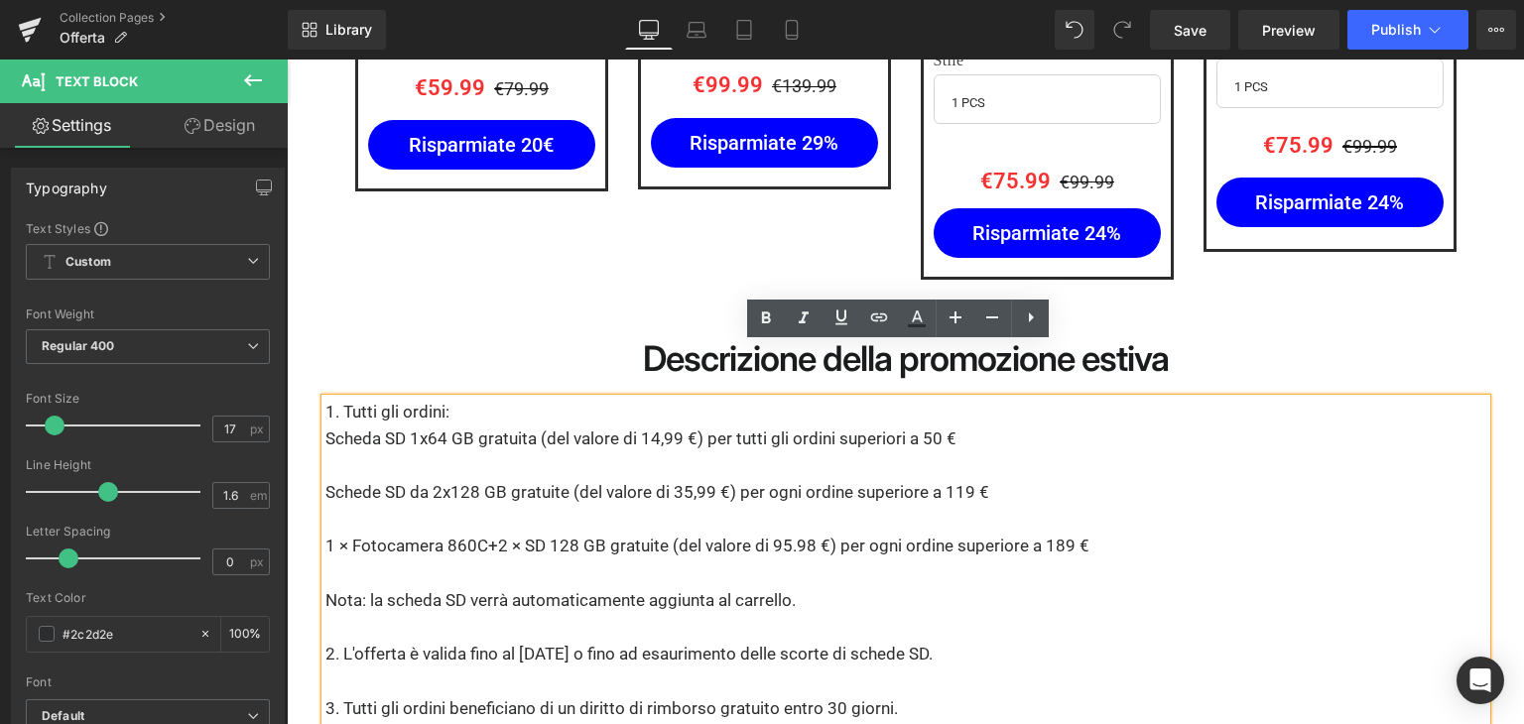
drag, startPoint x: 336, startPoint y: 599, endPoint x: 984, endPoint y: 605, distance: 647.9
click at [984, 641] on p "2. L'offerta è valida fino al [DATE] o fino ad esaurimento delle scorte di sche…" at bounding box center [905, 654] width 1161 height 27
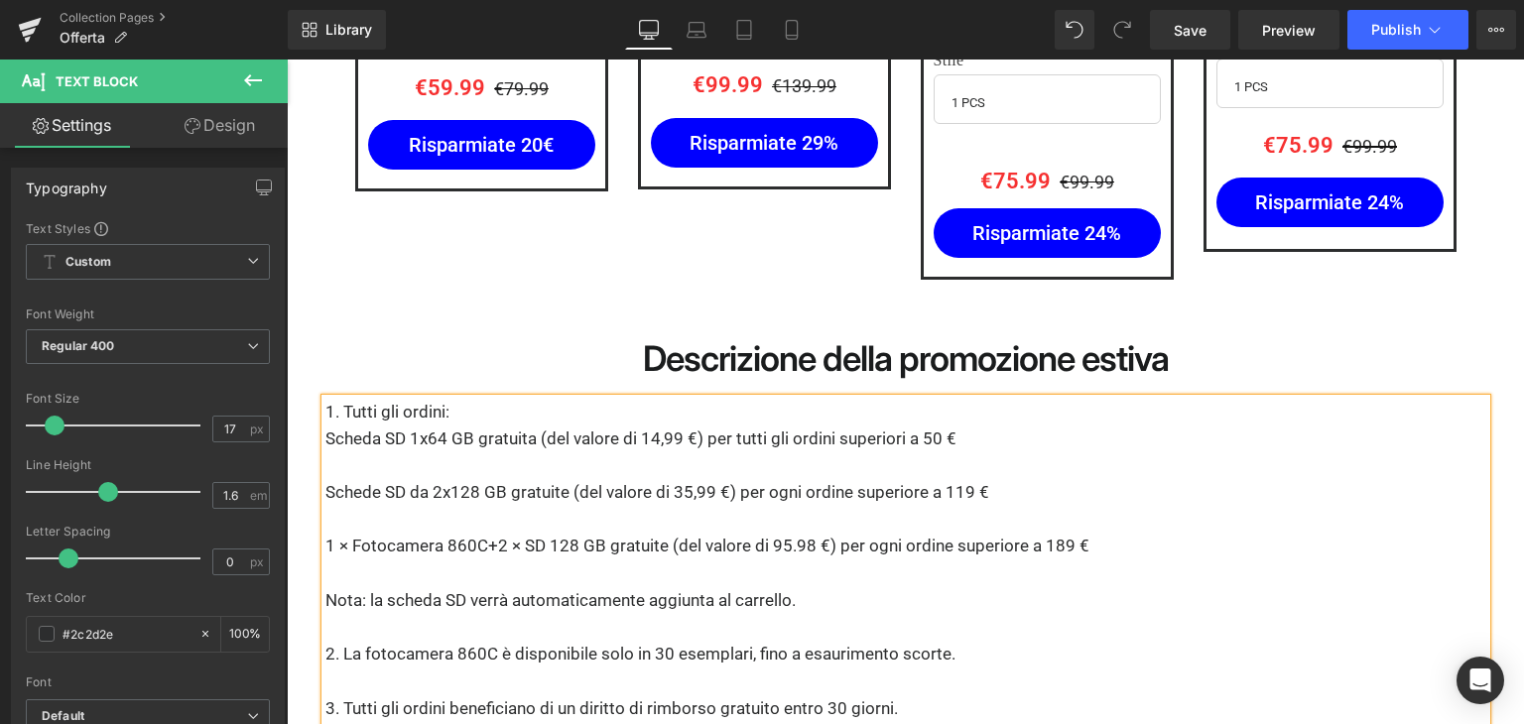
click at [766, 696] on p "3. Tutti gli ordini beneficiano di un diritto di rimborso gratuito entro 30 gio…" at bounding box center [905, 709] width 1161 height 27
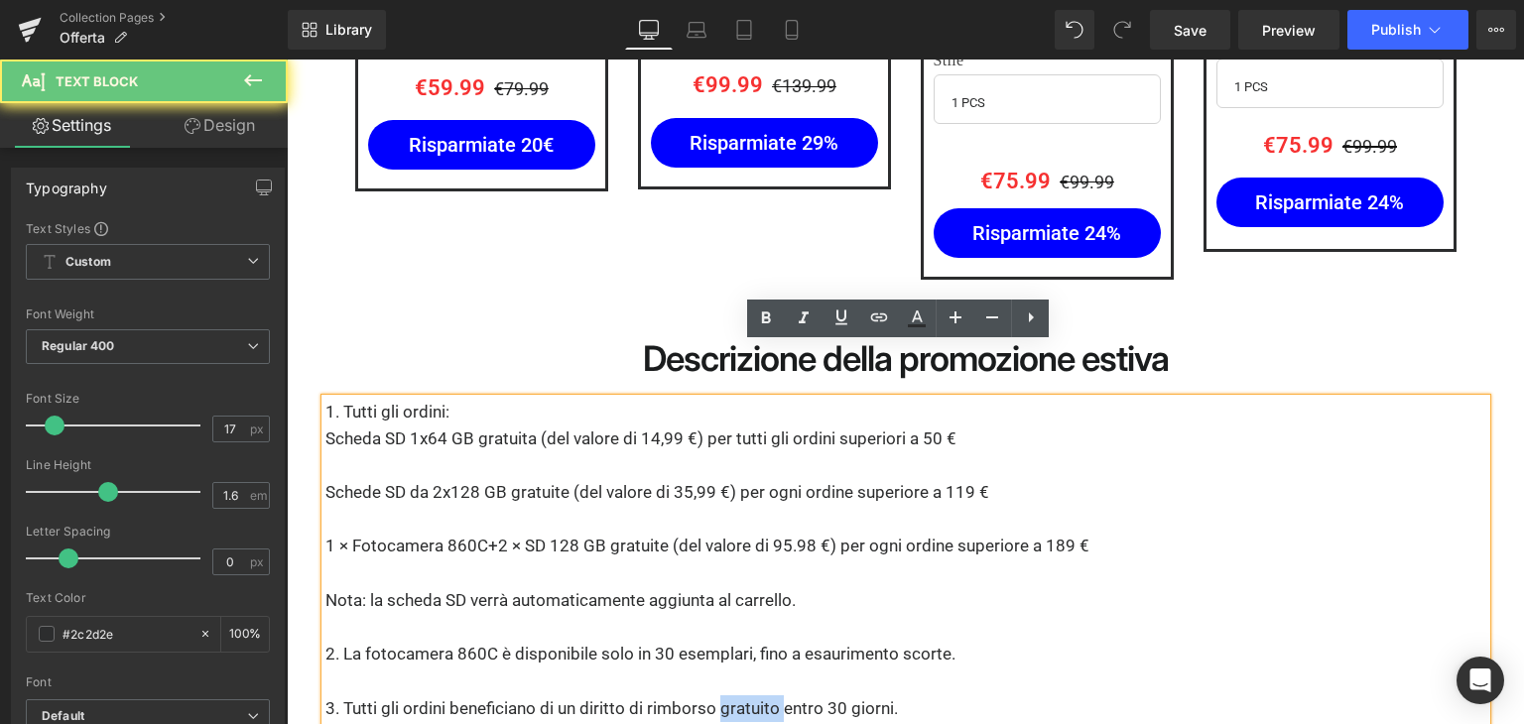
click at [766, 696] on p "3. Tutti gli ordini beneficiano di un diritto di rimborso gratuito entro 30 gio…" at bounding box center [905, 709] width 1161 height 27
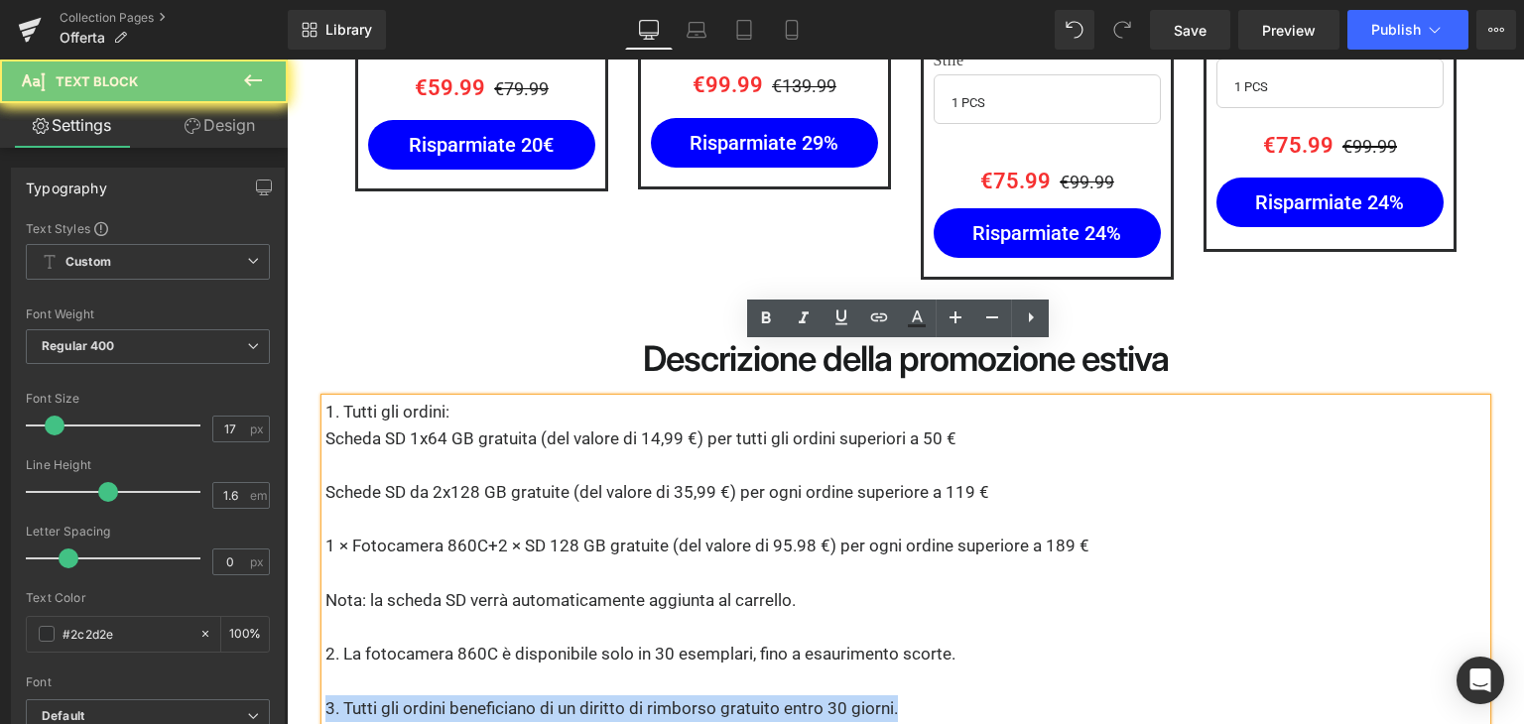
click at [766, 696] on p "3. Tutti gli ordini beneficiano di un diritto di rimborso gratuito entro 30 gio…" at bounding box center [905, 709] width 1161 height 27
copy p "3. Tutti gli ordini beneficiano di un diritto di rimborso gratuito entro 30 gio…"
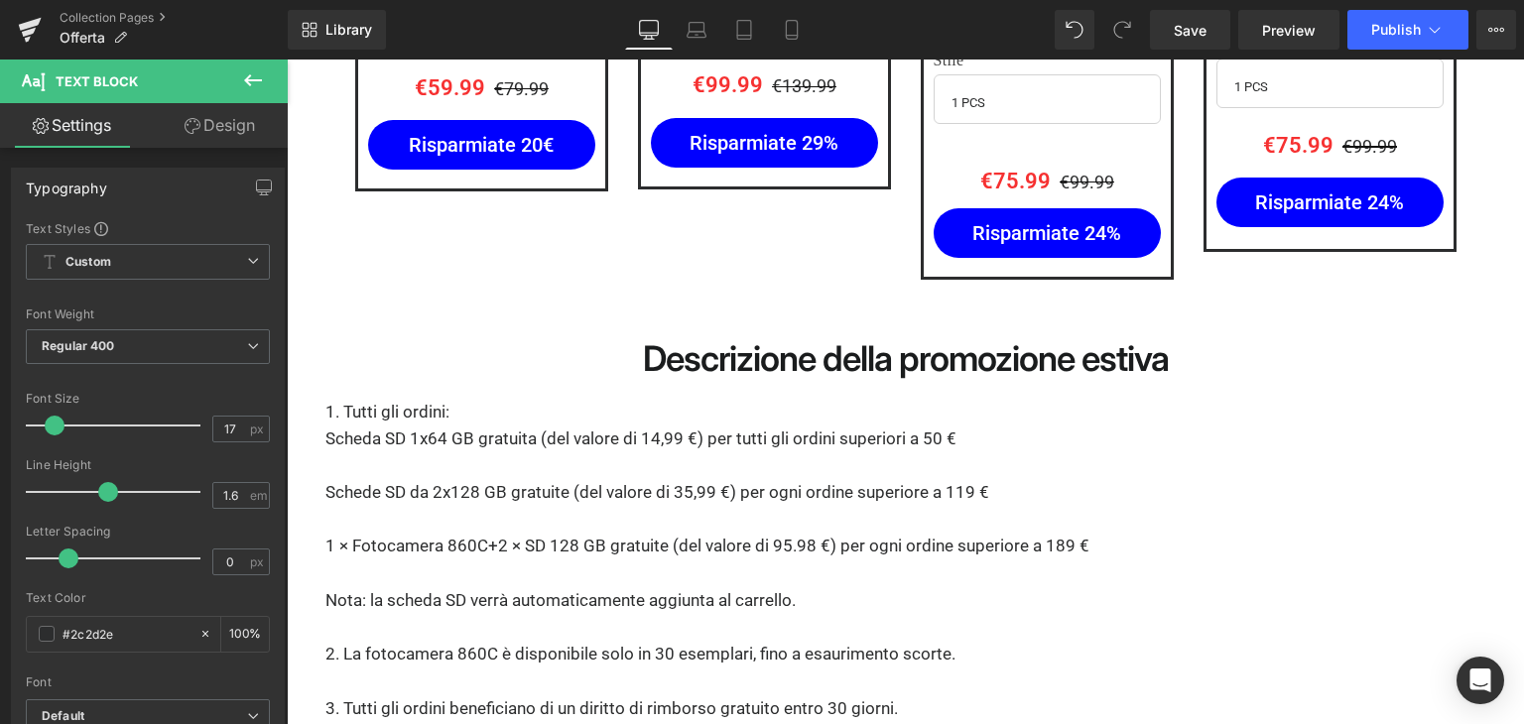
click at [511, 561] on p at bounding box center [905, 574] width 1161 height 27
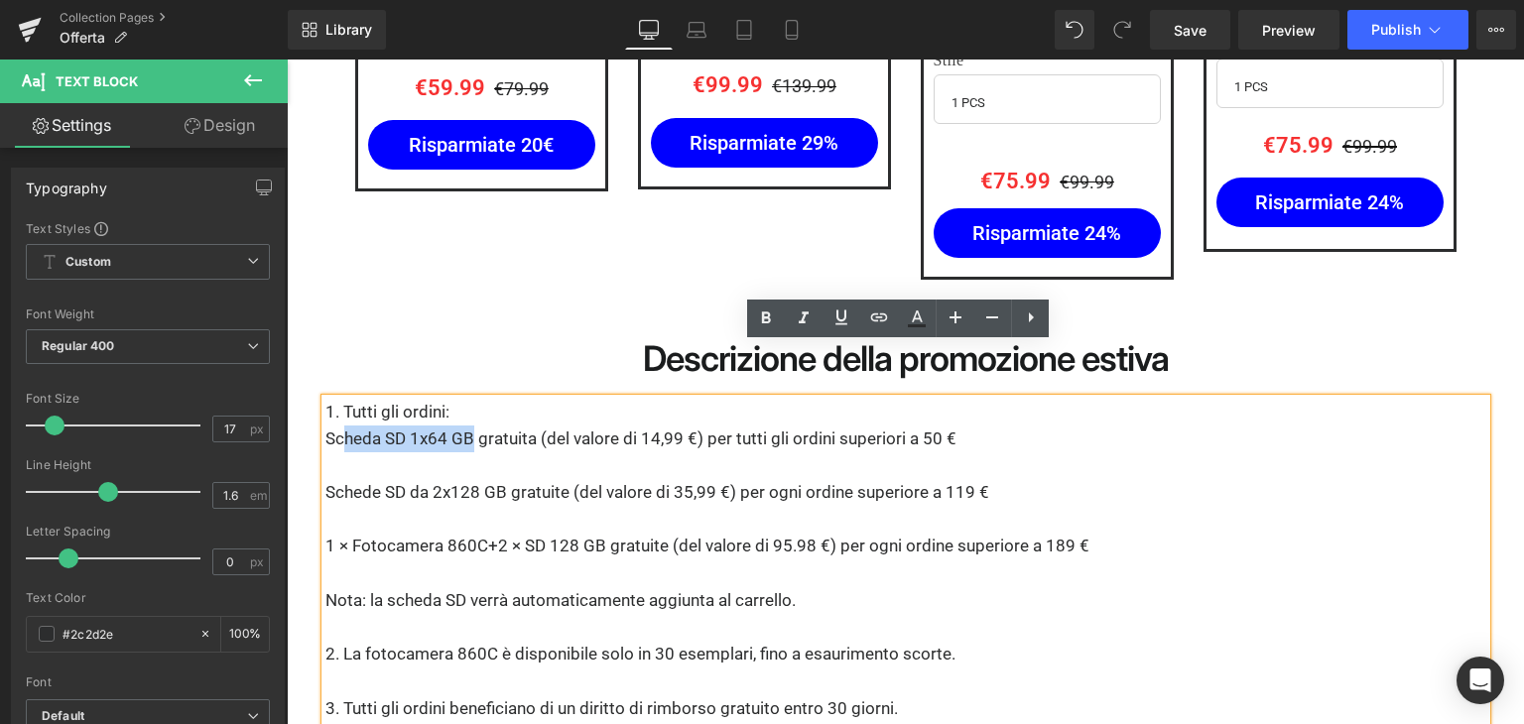
drag, startPoint x: 465, startPoint y: 384, endPoint x: 334, endPoint y: 382, distance: 131.0
click at [334, 426] on p "Scheda SD 1x64 GB gratuita (del valore di 14,99 €) per tutti gli ordini superio…" at bounding box center [905, 439] width 1161 height 27
click at [329, 426] on p "Scheda SD 1x64 GB gratuita (del valore di 14,99 €) per tutti gli ordini superio…" at bounding box center [905, 439] width 1161 height 27
drag, startPoint x: 317, startPoint y: 383, endPoint x: 463, endPoint y: 386, distance: 145.9
click at [463, 426] on p "Scheda SD 1x64 GB gratuita (del valore di 14,99 €) per tutti gli ordini superio…" at bounding box center [905, 439] width 1161 height 27
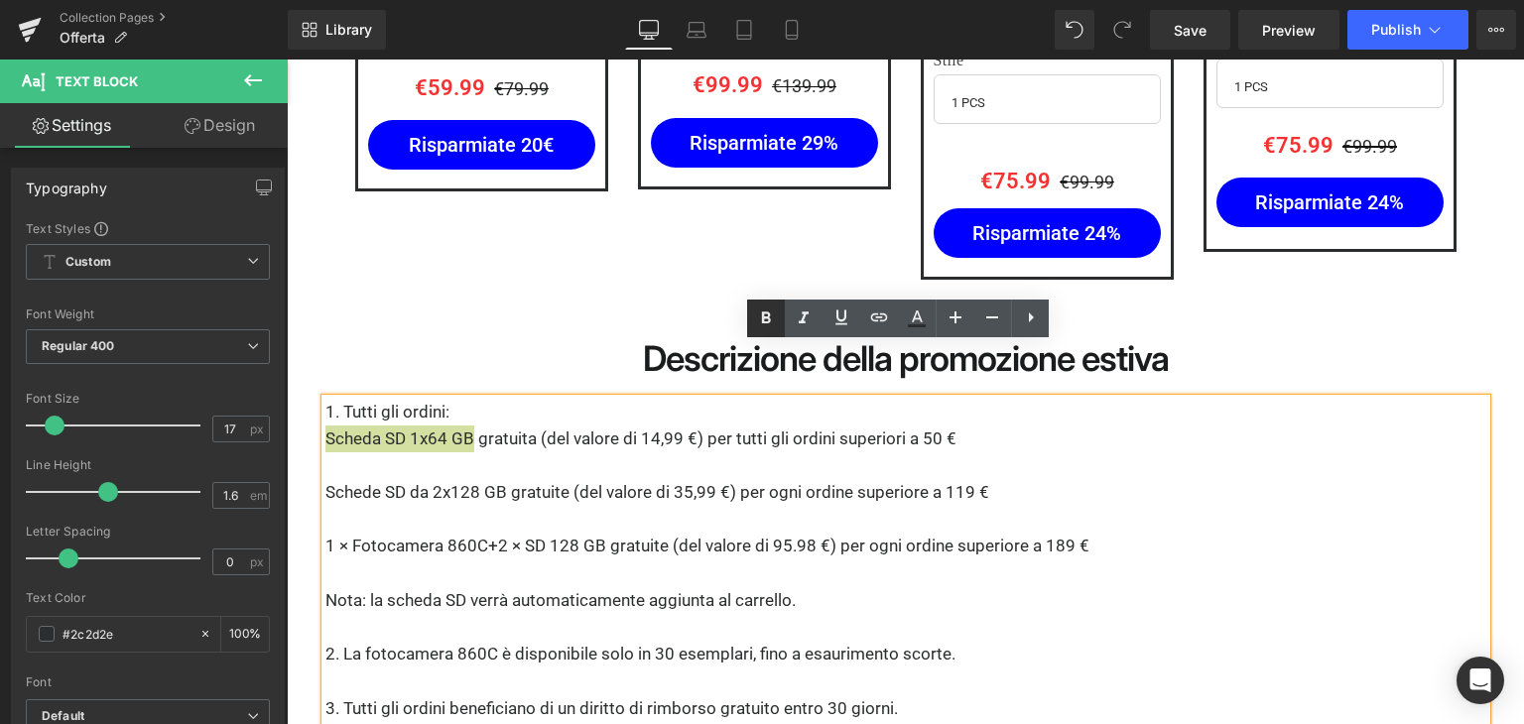
click at [770, 318] on icon at bounding box center [766, 319] width 24 height 24
drag, startPoint x: 488, startPoint y: 404, endPoint x: 475, endPoint y: 419, distance: 19.7
click at [488, 452] on p at bounding box center [905, 465] width 1161 height 27
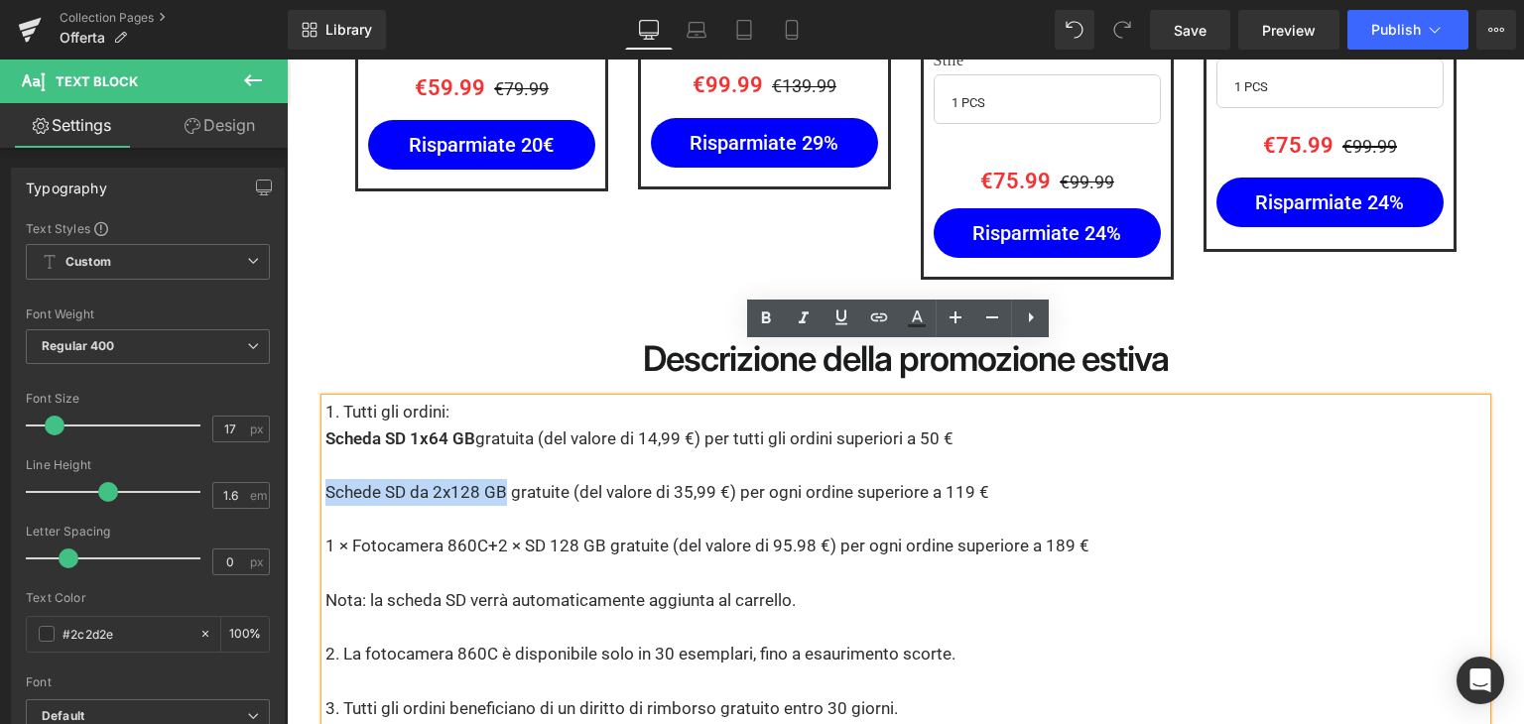
drag, startPoint x: 496, startPoint y: 438, endPoint x: 318, endPoint y: 439, distance: 177.6
click at [325, 479] on p "Schede SD da 2x128 GB gratuite (del valore di 35,99 €) per ogni ordine superior…" at bounding box center [905, 492] width 1161 height 27
click at [761, 316] on icon at bounding box center [766, 319] width 24 height 24
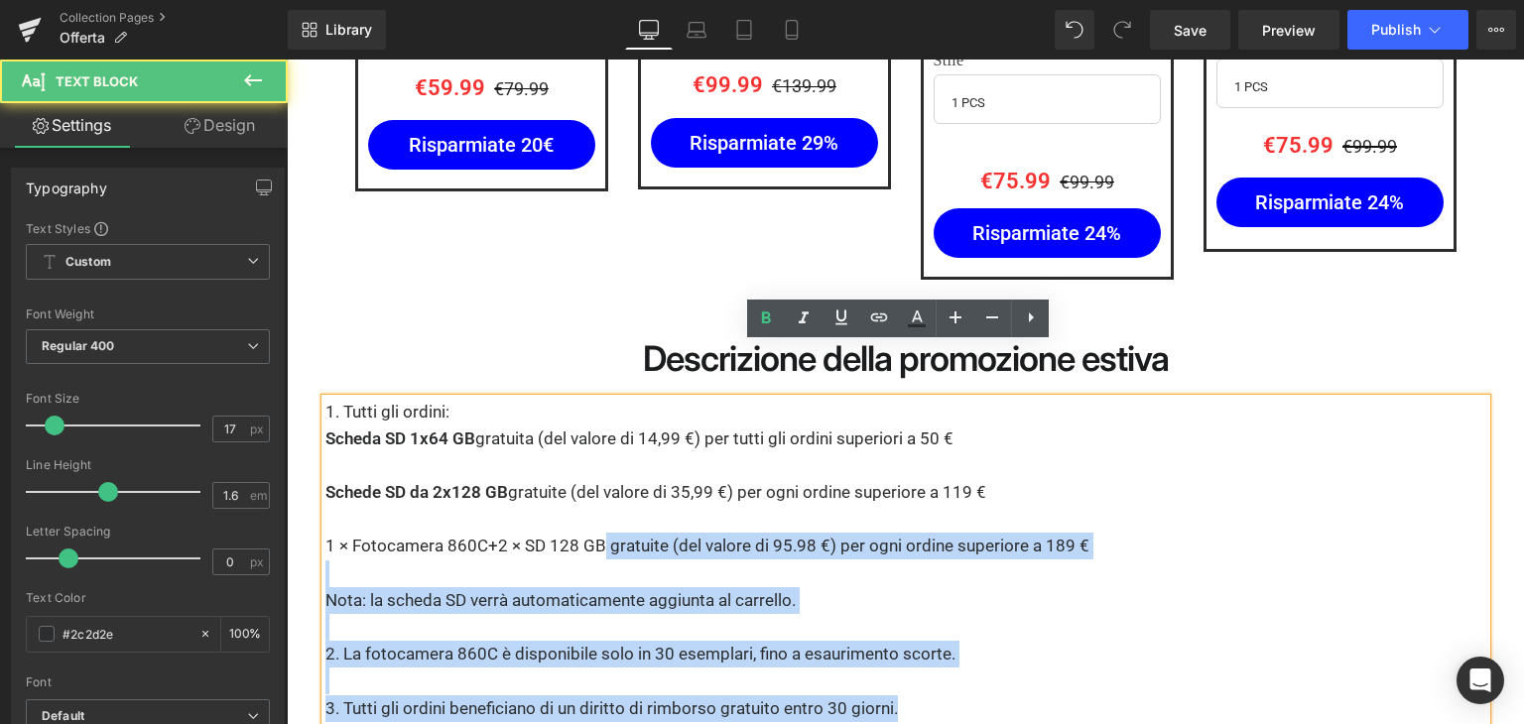
drag, startPoint x: 607, startPoint y: 492, endPoint x: 317, endPoint y: 490, distance: 290.7
click at [325, 490] on div "1. Tutti gli ordini: Scheda SD 1x64 GB gratuita (del valore di 14,99 €) per tut…" at bounding box center [905, 560] width 1161 height 323
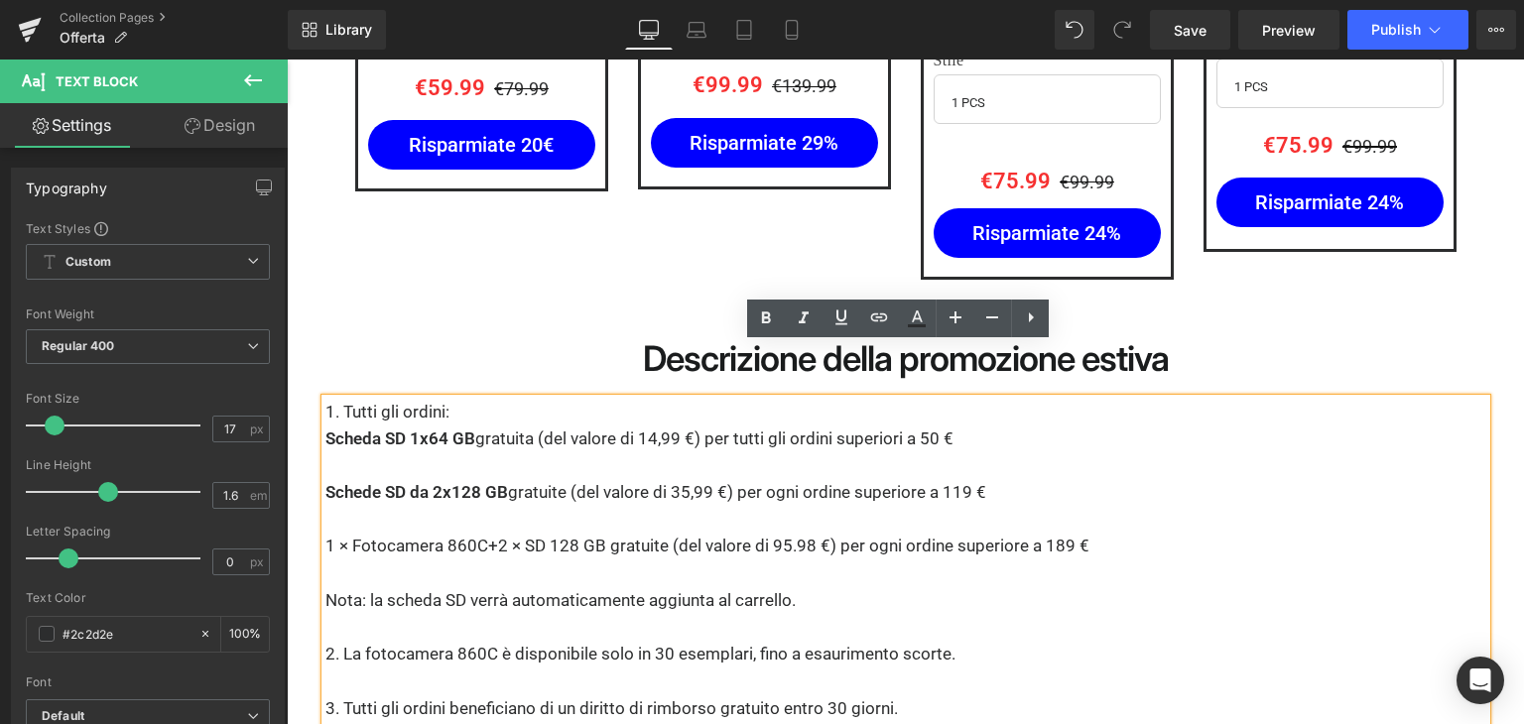
click at [325, 533] on p "1 × Fotocamera 860C+2 × SD 128 GB gratuite (del valore di 95.98 €) per ogni ord…" at bounding box center [905, 546] width 1161 height 27
drag, startPoint x: 579, startPoint y: 491, endPoint x: 319, endPoint y: 484, distance: 260.0
click at [325, 533] on p "1 × Fotocamera 860C+2 × SD 128 GB gratuite (del valore di 95.98 €) per ogni ord…" at bounding box center [905, 546] width 1161 height 27
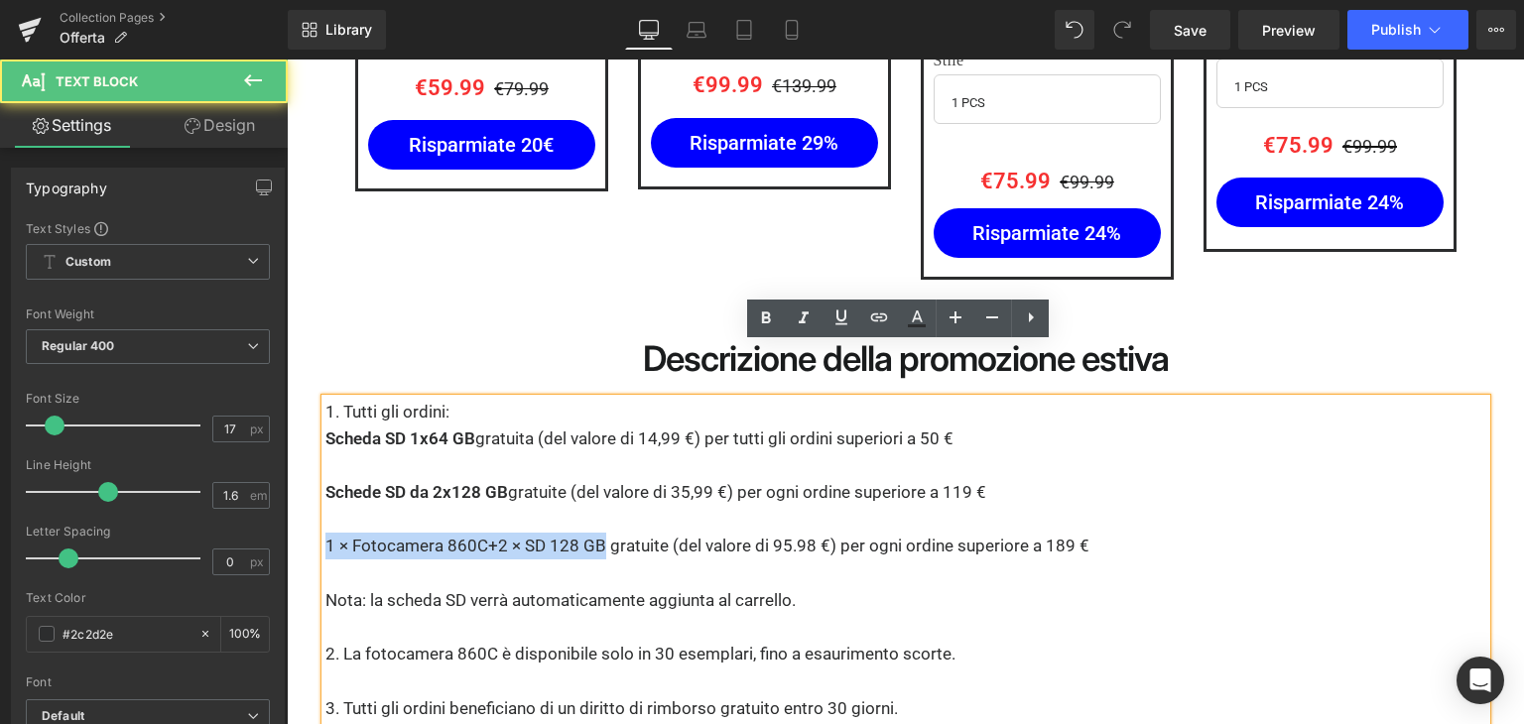
drag, startPoint x: 607, startPoint y: 491, endPoint x: 318, endPoint y: 480, distance: 288.9
click at [325, 533] on p "1 × Fotocamera 860C+2 × SD 128 GB gratuite (del valore di 95.98 €) per ogni ord…" at bounding box center [905, 546] width 1161 height 27
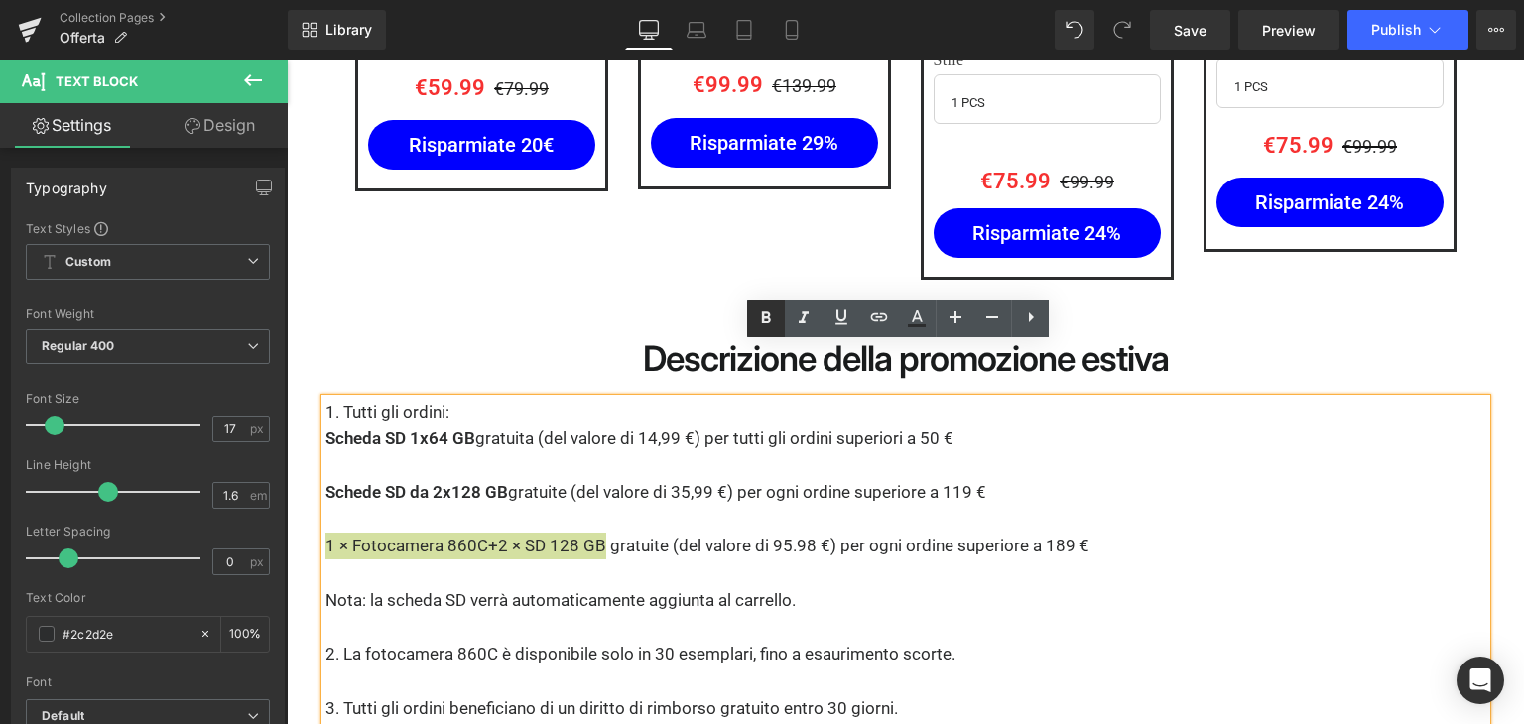
click at [766, 318] on icon at bounding box center [766, 318] width 9 height 12
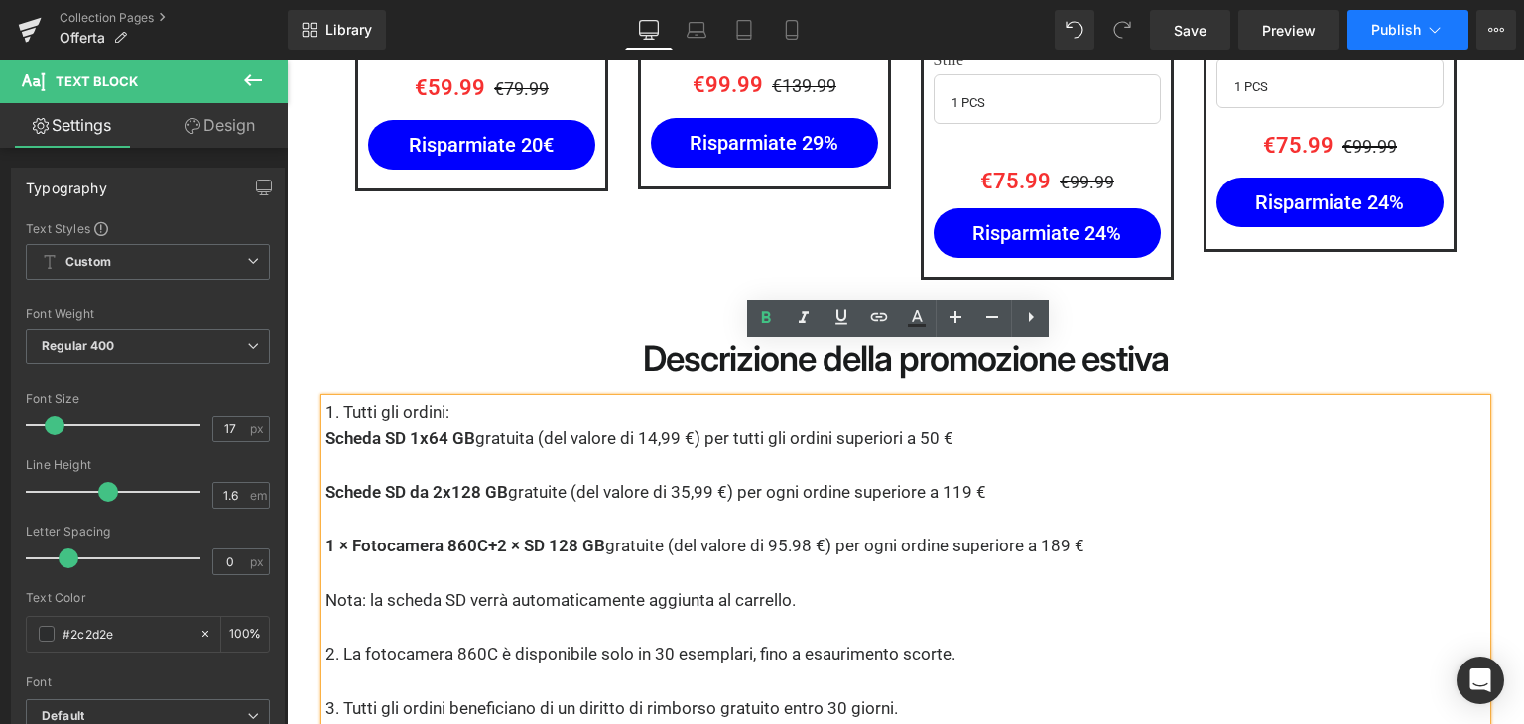
click at [1412, 32] on span "Publish" at bounding box center [1396, 30] width 50 height 16
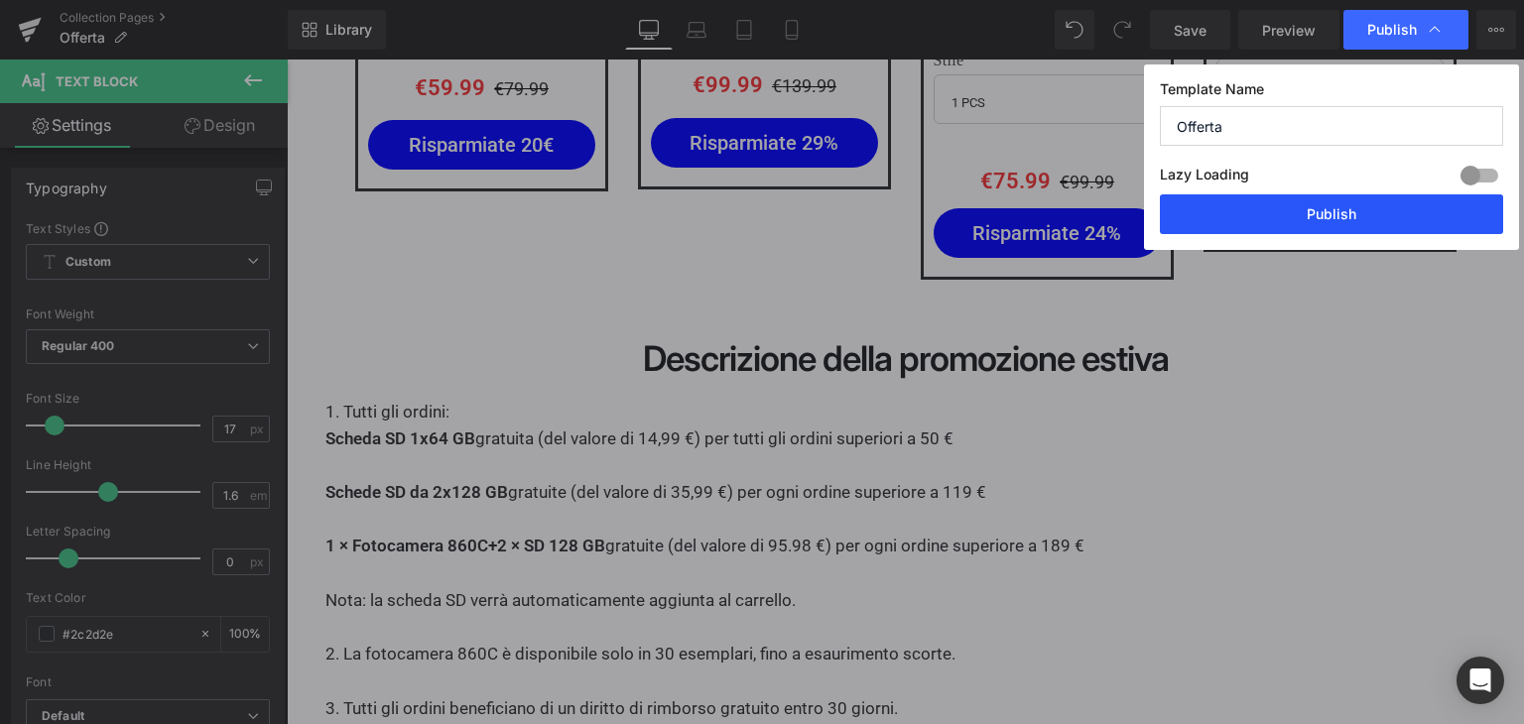
click at [1310, 223] on button "Publish" at bounding box center [1331, 214] width 343 height 40
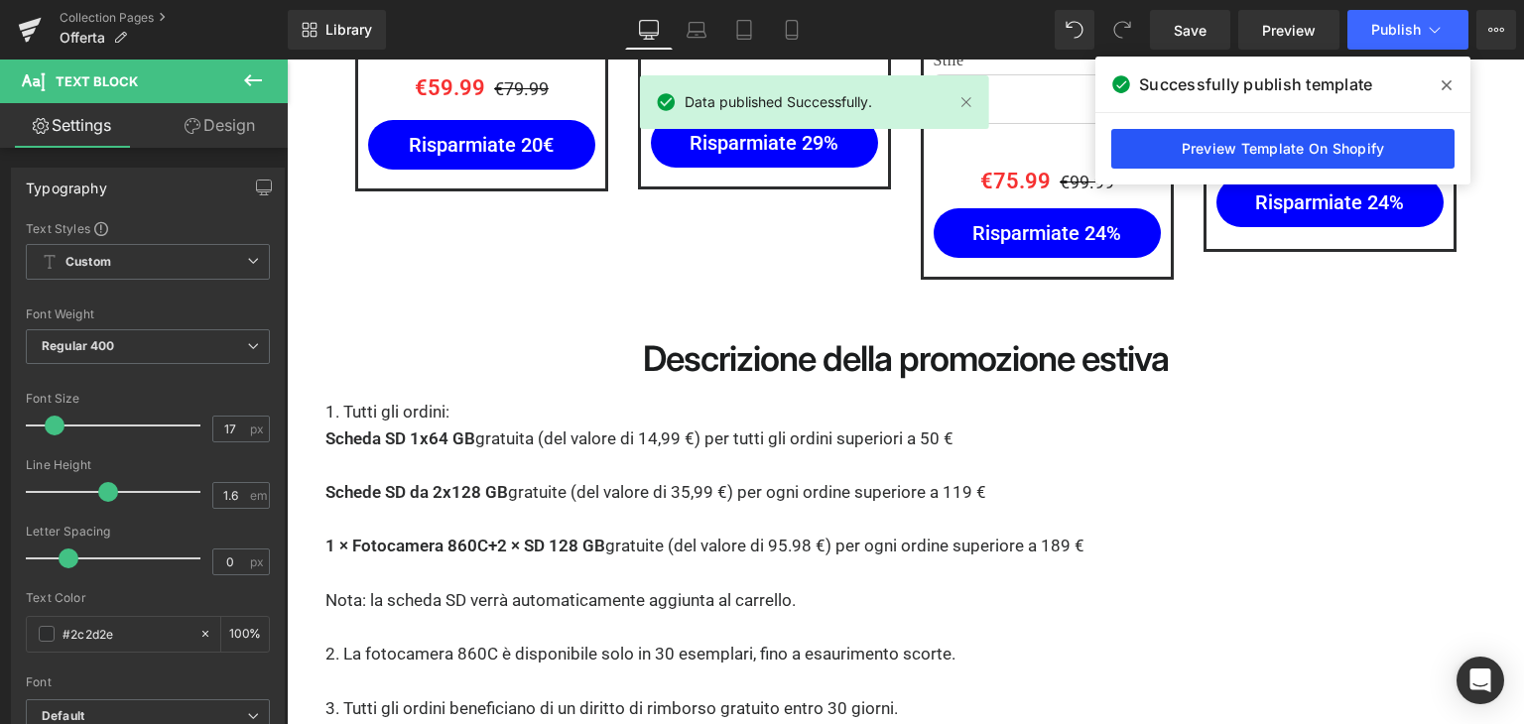
click at [1278, 147] on link "Preview Template On Shopify" at bounding box center [1282, 149] width 343 height 40
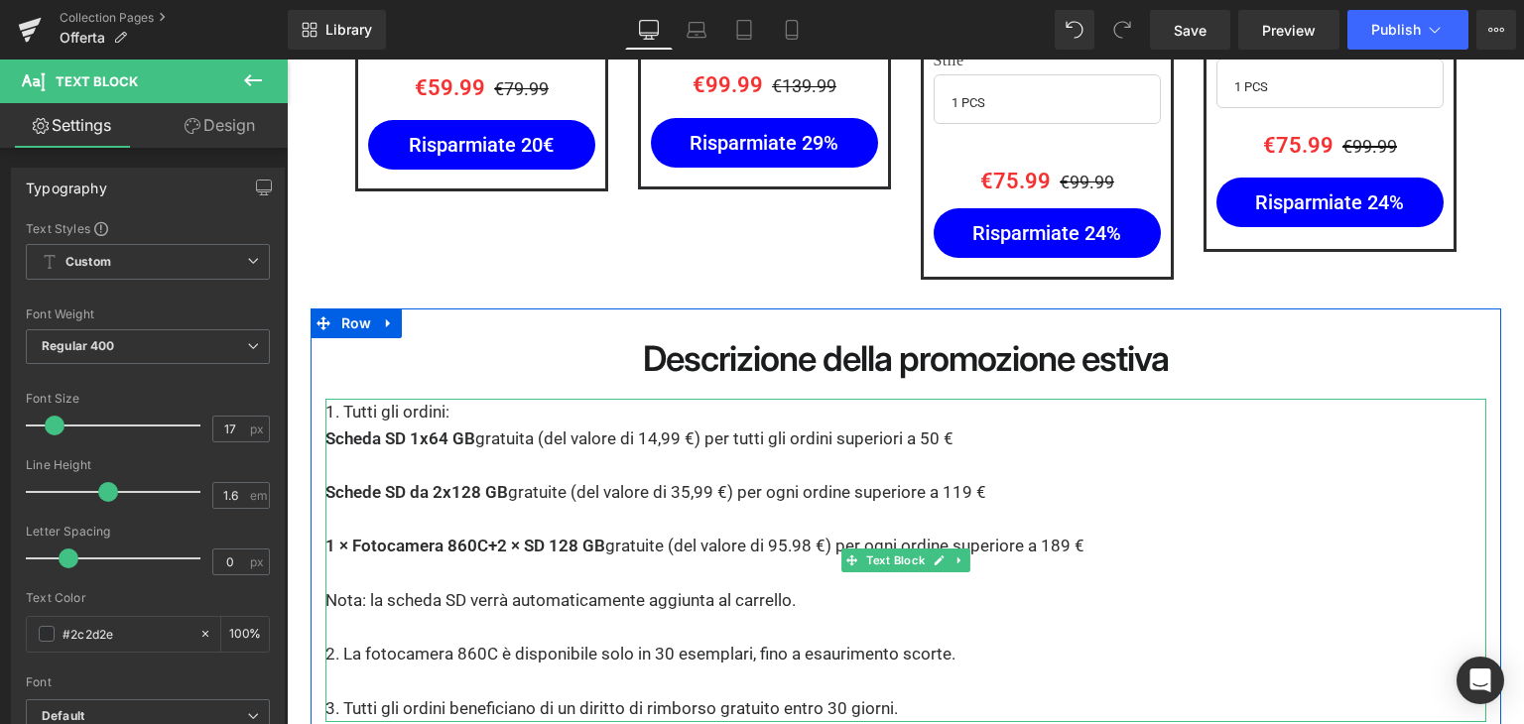
click at [413, 587] on p "Nota: la scheda SD verrà automaticamente aggiunta al carrello." at bounding box center [905, 600] width 1161 height 27
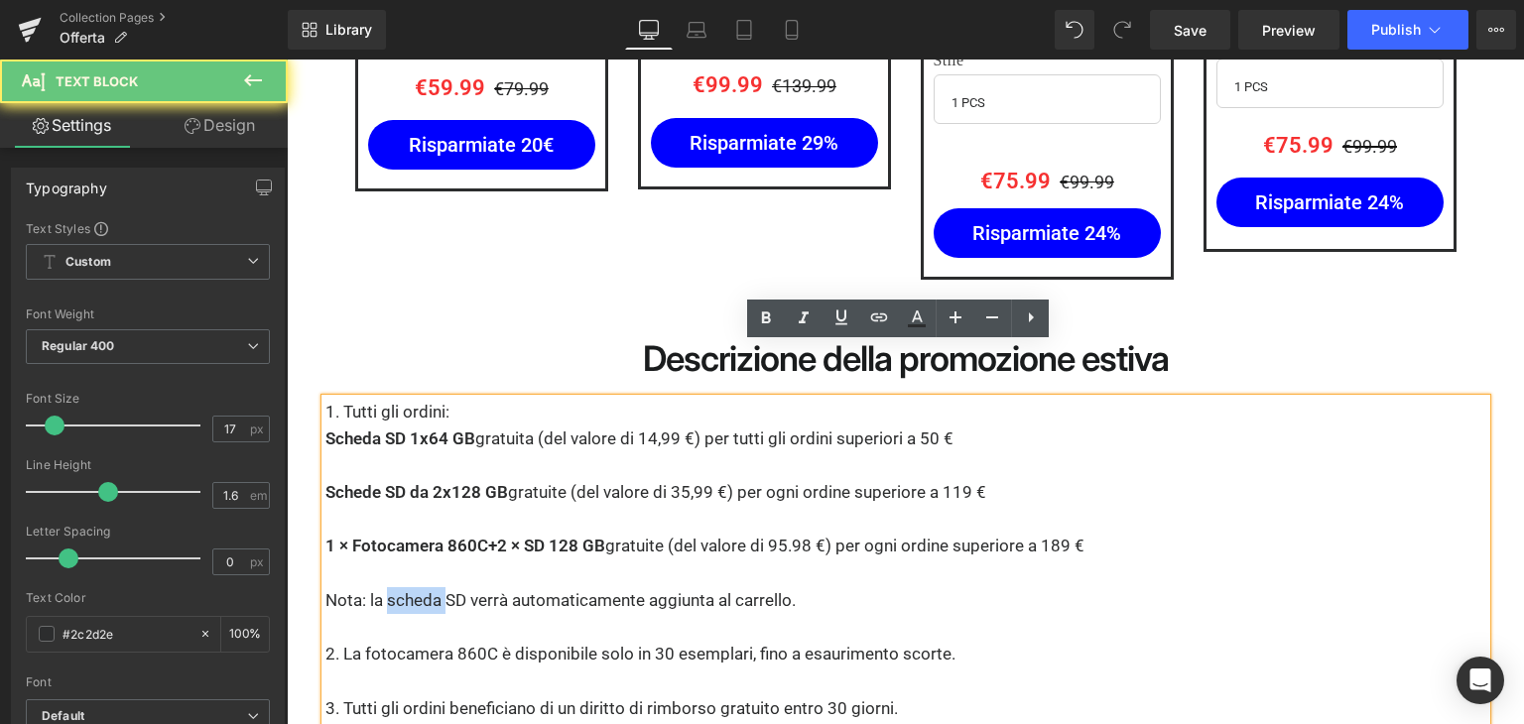
click at [413, 587] on p "Nota: la scheda SD verrà automaticamente aggiunta al carrello." at bounding box center [905, 600] width 1161 height 27
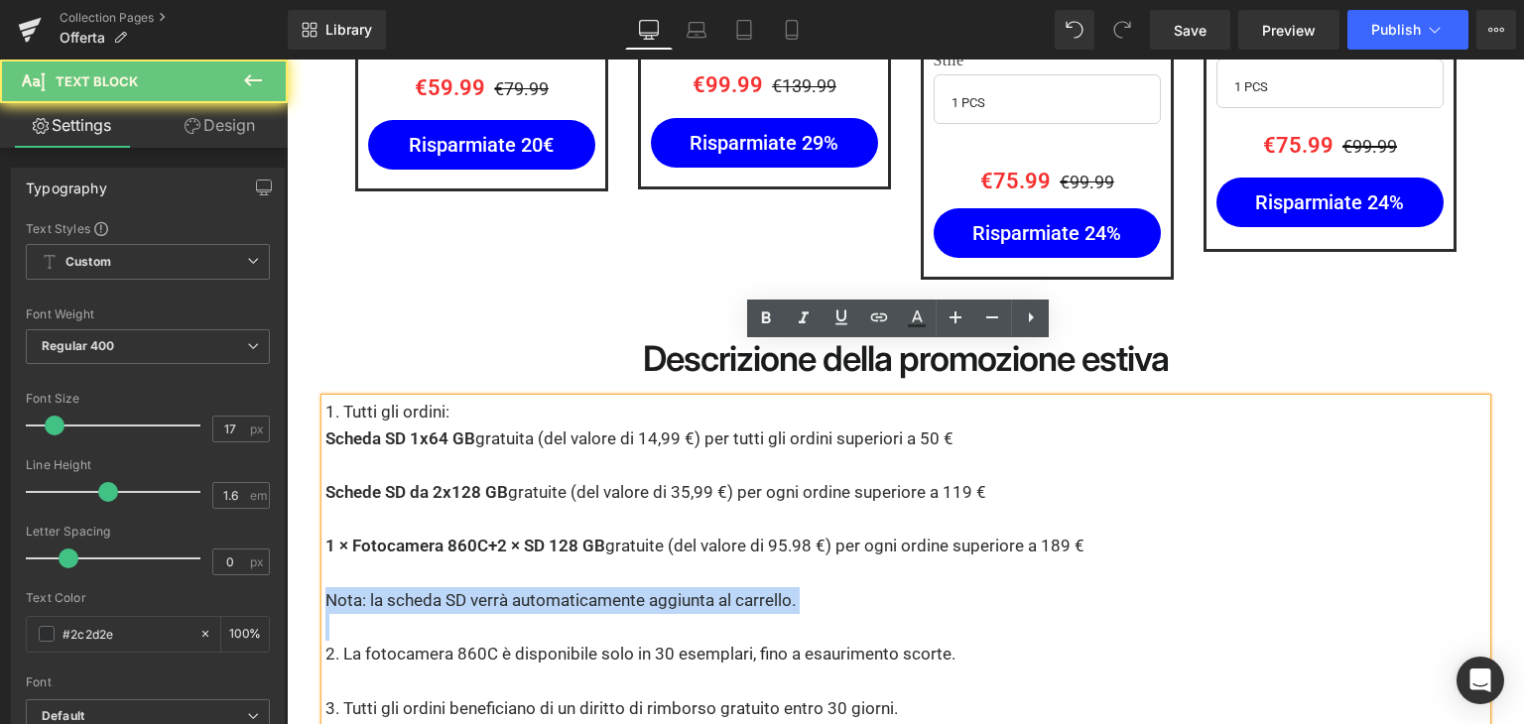
click at [413, 587] on p "Nota: la scheda SD verrà automaticamente aggiunta al carrello." at bounding box center [905, 600] width 1161 height 27
copy p "Nota: la scheda SD verrà automaticamente aggiunta al carrello."
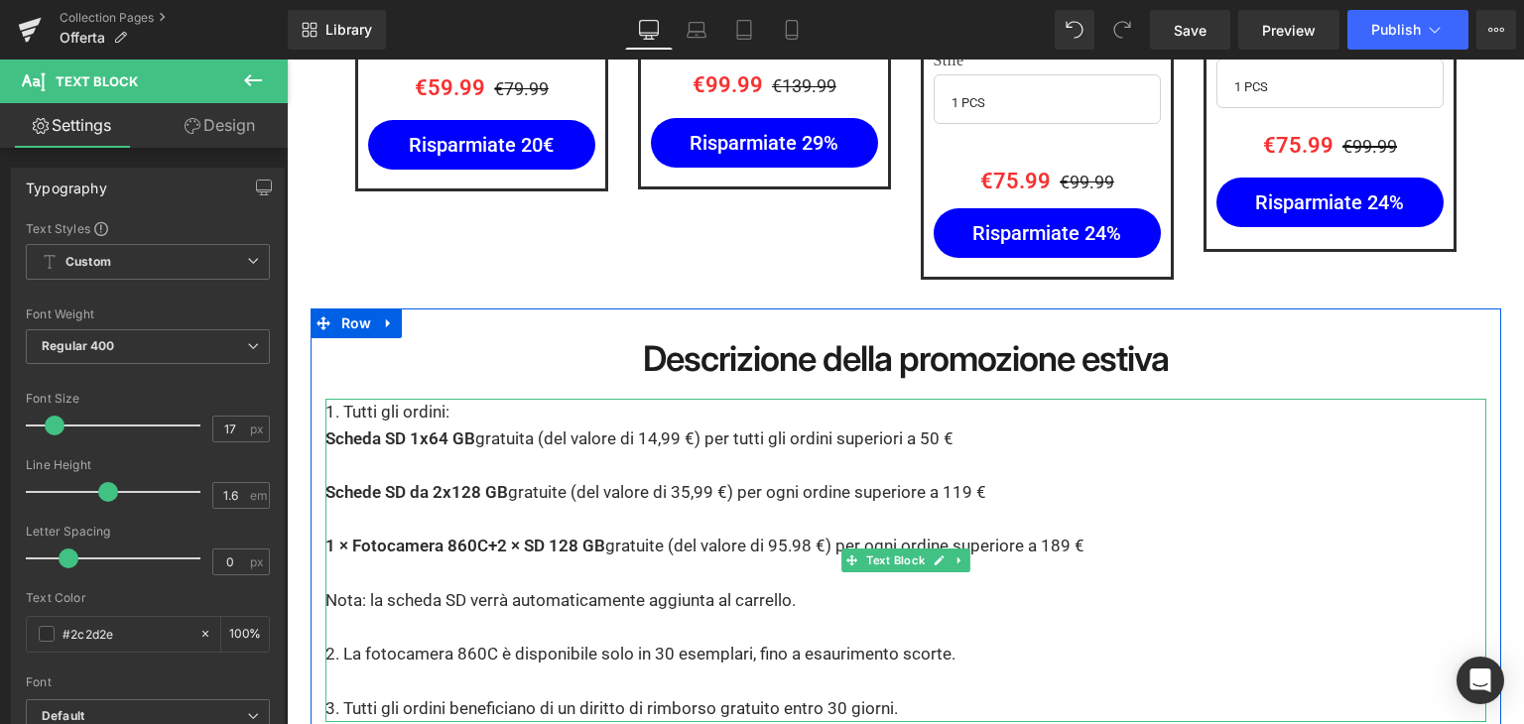
click at [389, 587] on p "Nota: la scheda SD verrà automaticamente aggiunta al carrello." at bounding box center [905, 600] width 1161 height 27
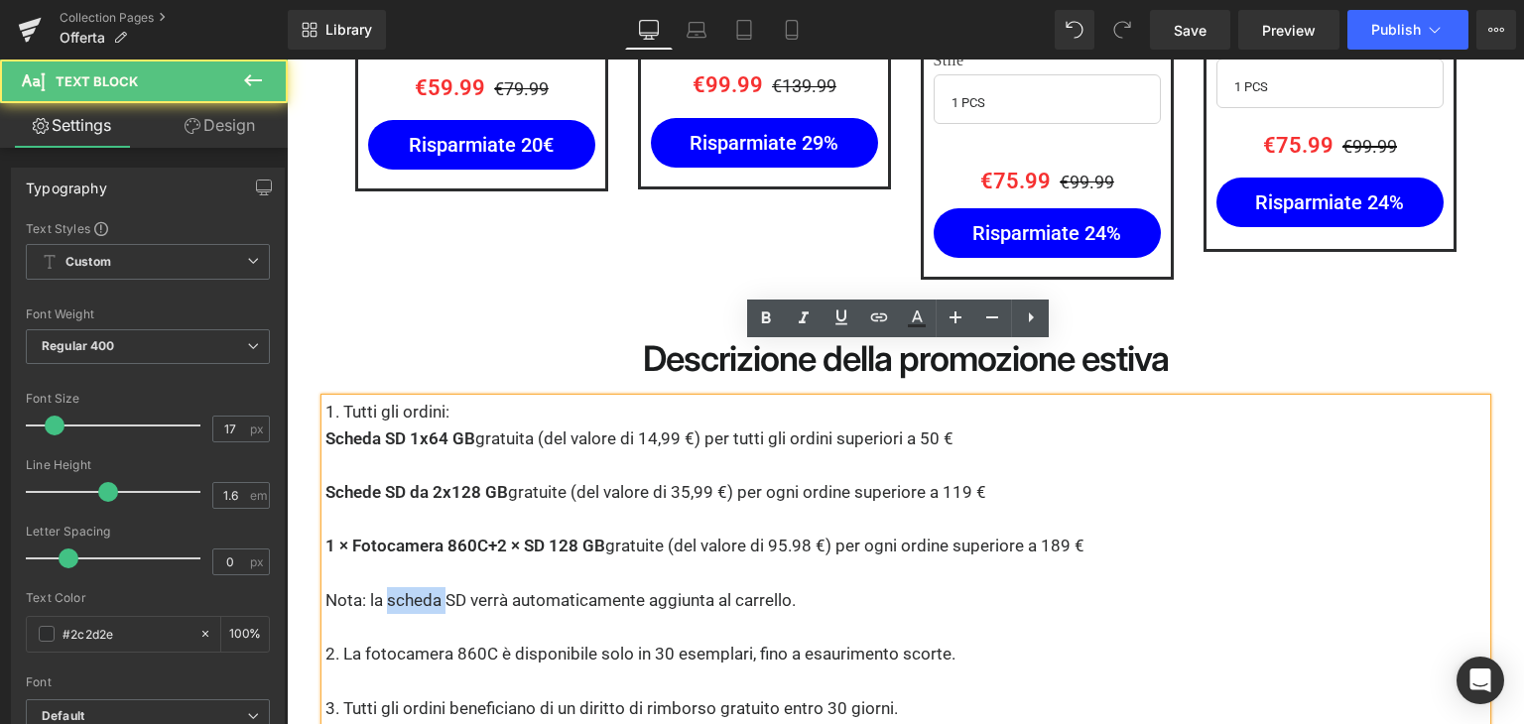
click at [389, 587] on p "Nota: la scheda SD verrà automaticamente aggiunta al carrello." at bounding box center [905, 600] width 1161 height 27
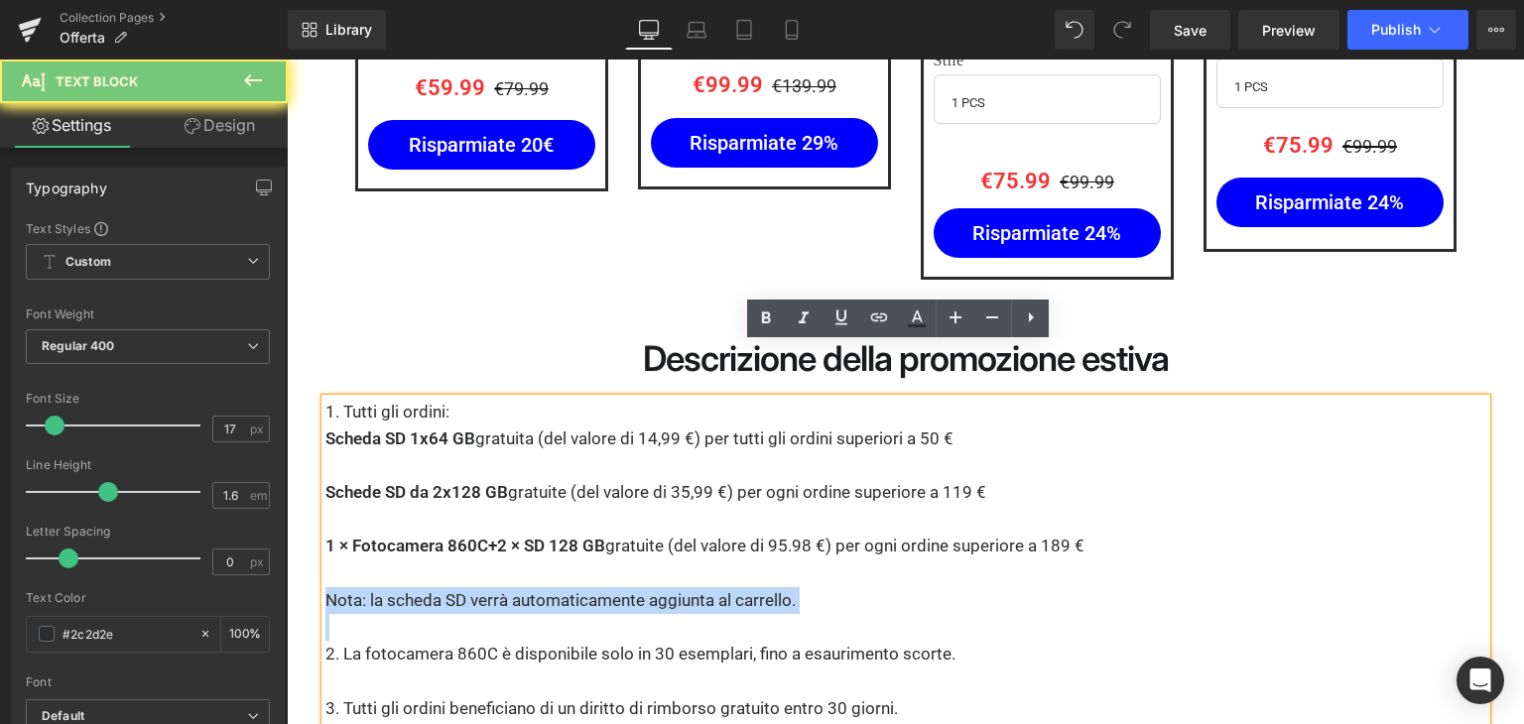
click at [389, 587] on p "Nota: la scheda SD verrà automaticamente aggiunta al carrello." at bounding box center [905, 600] width 1161 height 27
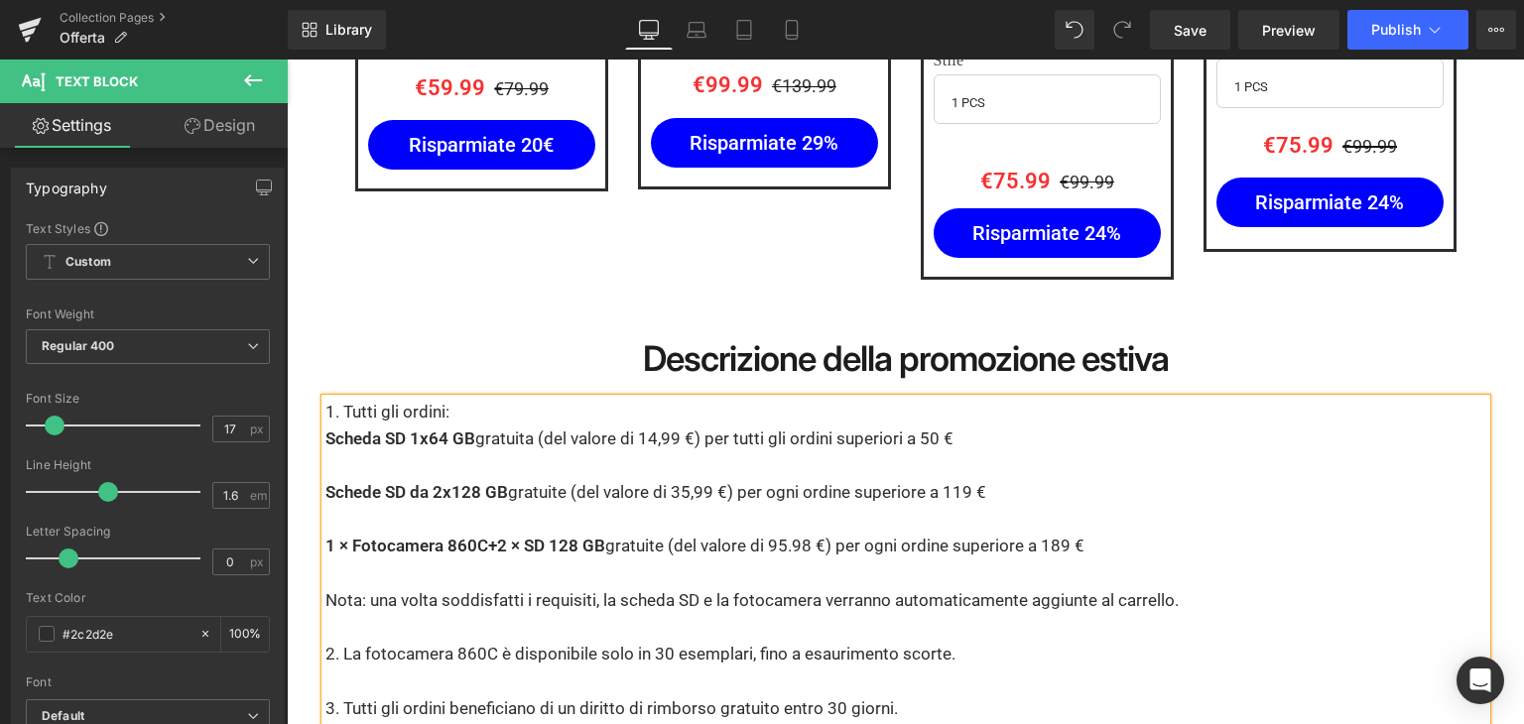
click at [597, 587] on p "Nota: una volta soddisfatti i requisiti, la scheda SD e la fotocamera verranno …" at bounding box center [905, 600] width 1161 height 27
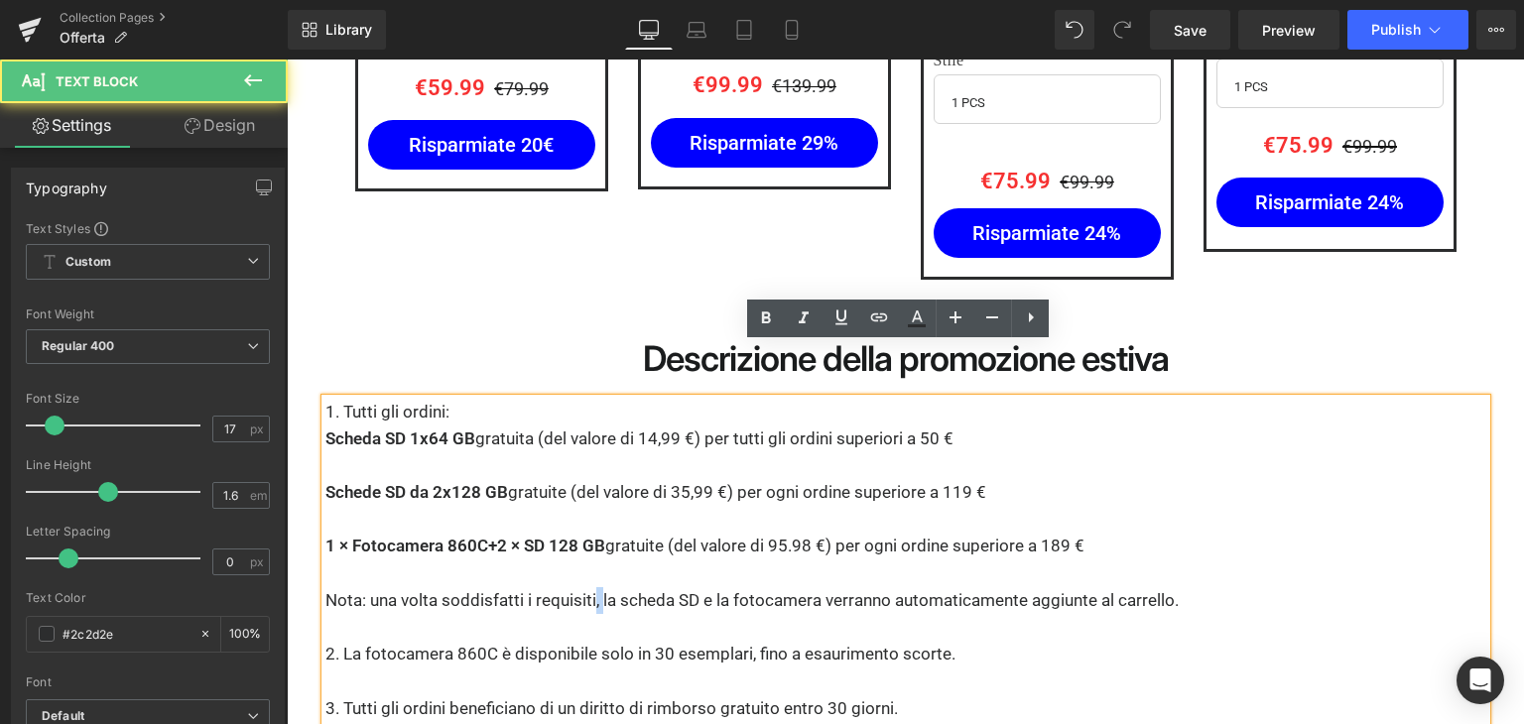
click at [597, 587] on p "Nota: una volta soddisfatti i requisiti, la scheda SD e la fotocamera verranno …" at bounding box center [905, 600] width 1161 height 27
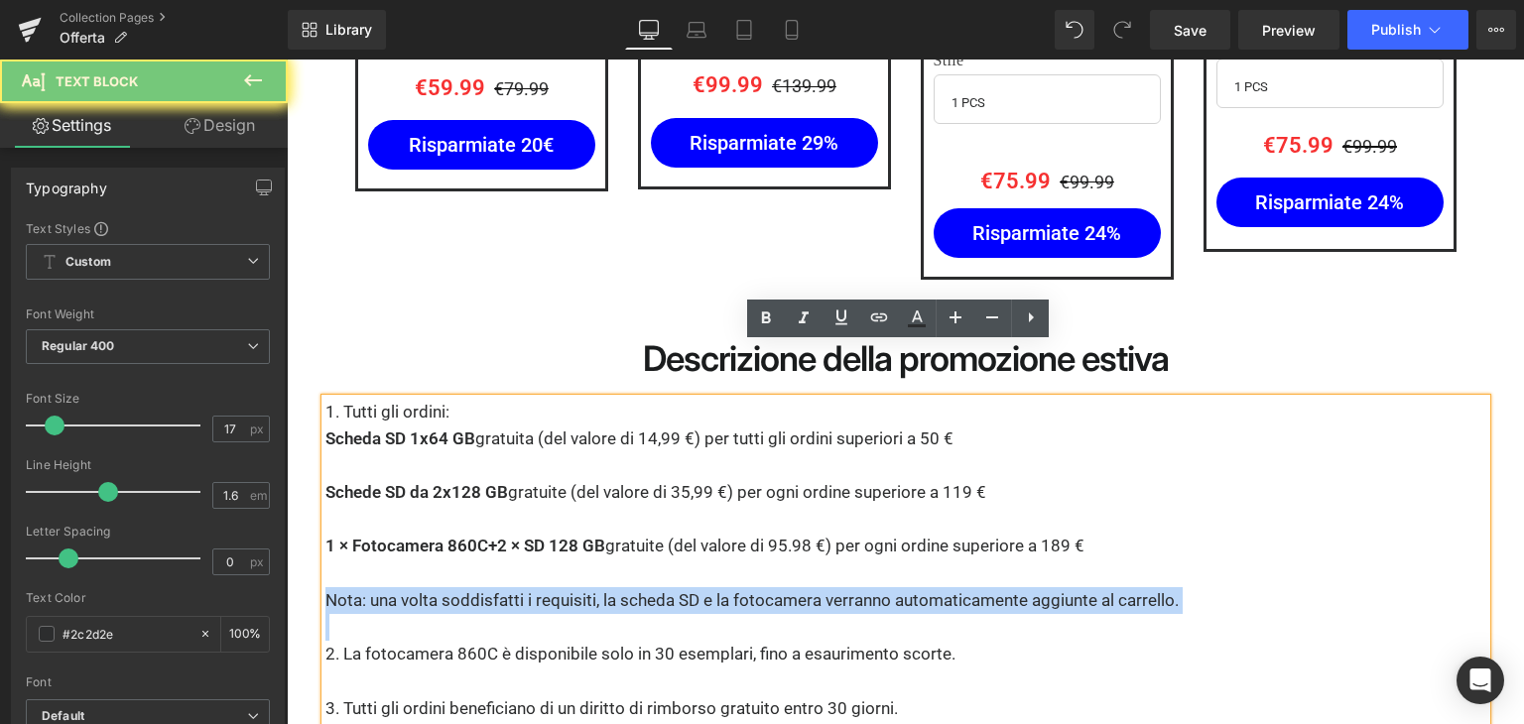
click at [597, 587] on p "Nota: una volta soddisfatti i requisiti, la scheda SD e la fotocamera verranno …" at bounding box center [905, 600] width 1161 height 27
copy p "Nota: una volta soddisfatti i requisiti, la scheda SD e la fotocamera verranno …"
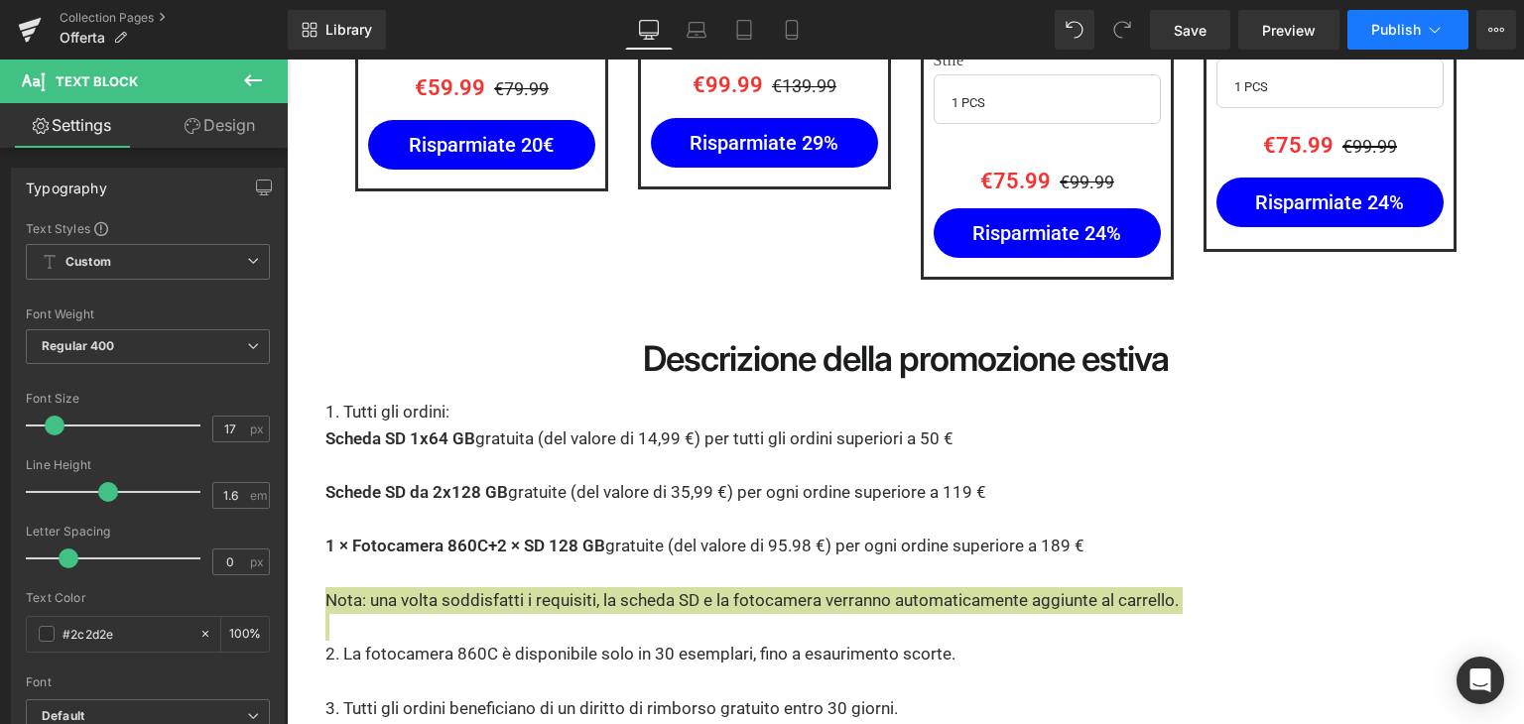
click at [1393, 26] on span "Publish" at bounding box center [1396, 30] width 50 height 16
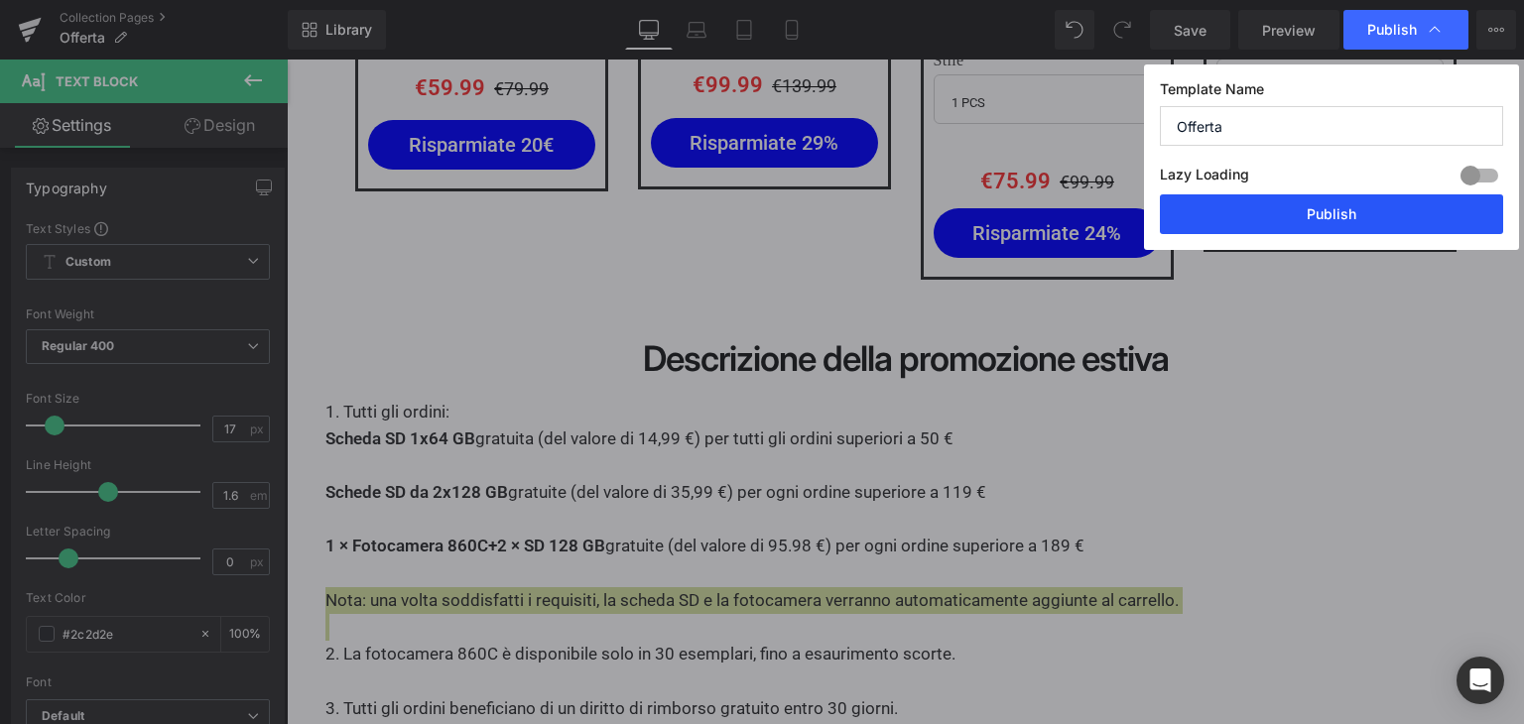
click at [1346, 206] on button "Publish" at bounding box center [1331, 214] width 343 height 40
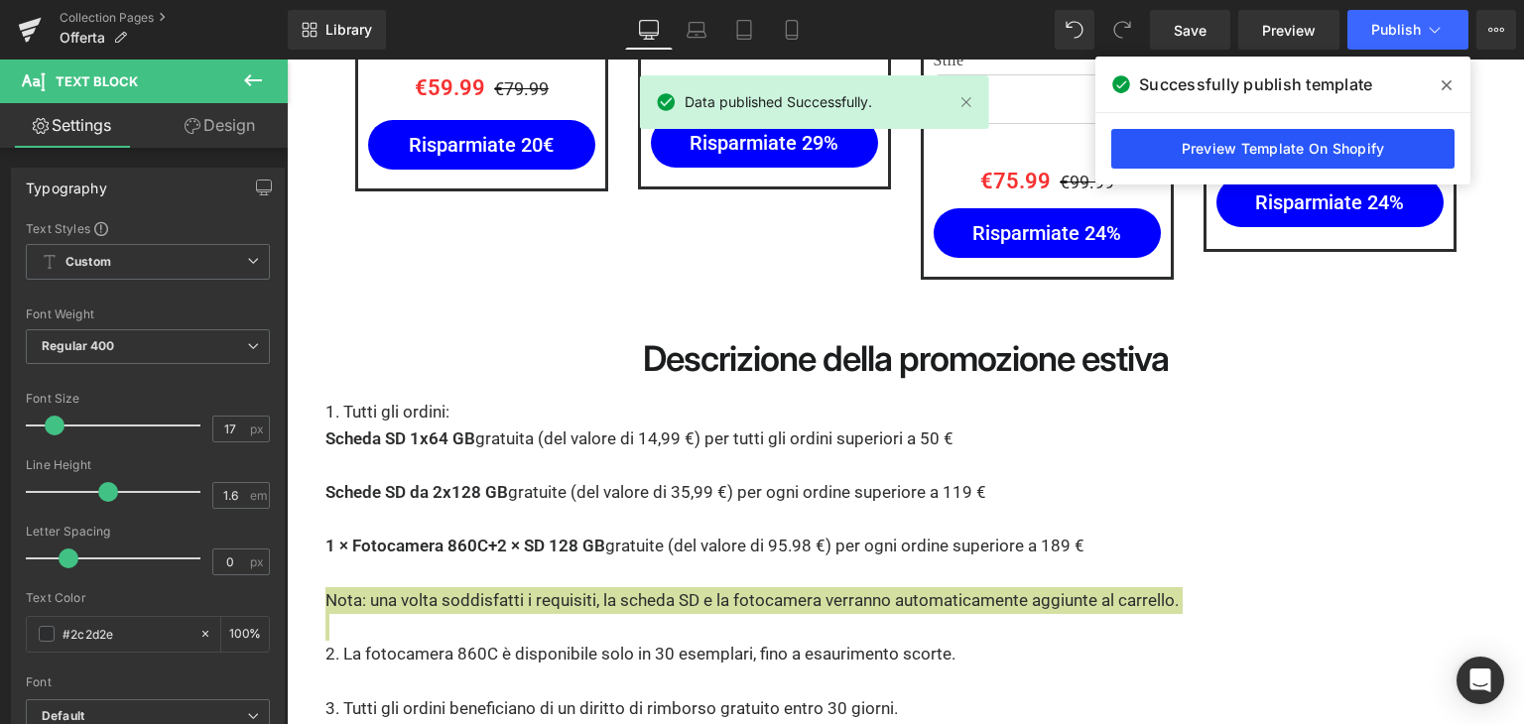
click at [1232, 148] on link "Preview Template On Shopify" at bounding box center [1282, 149] width 343 height 40
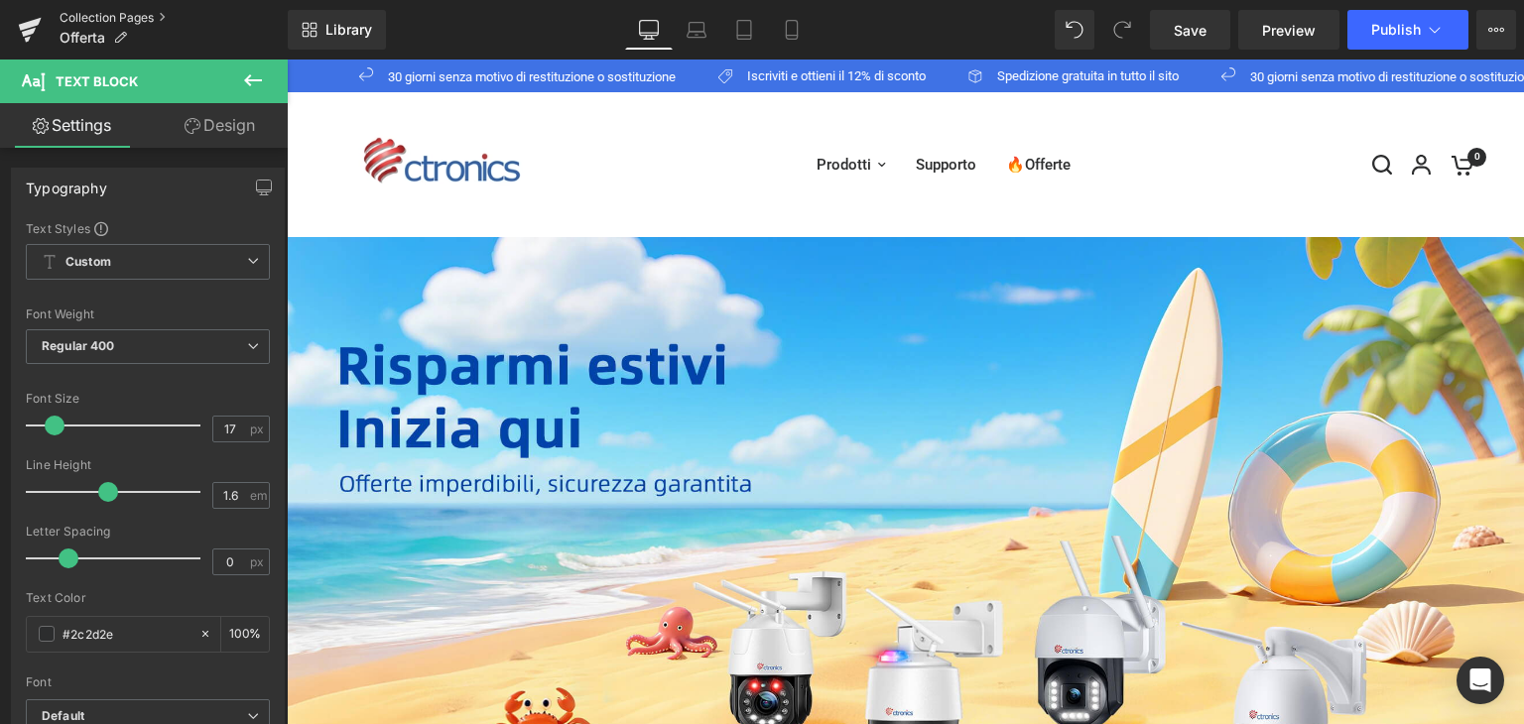
click at [116, 17] on link "Collection Pages" at bounding box center [174, 18] width 228 height 16
